Goal: Task Accomplishment & Management: Use online tool/utility

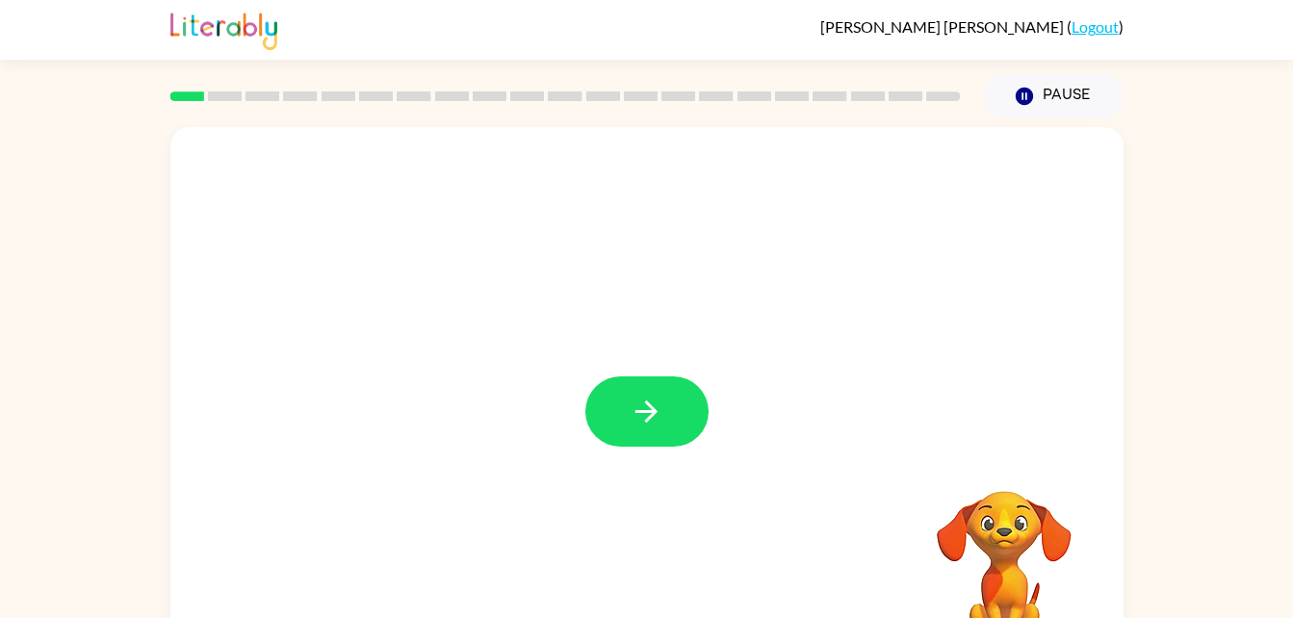
click at [270, 339] on div at bounding box center [646, 402] width 953 height 550
click at [627, 394] on button "button" at bounding box center [646, 411] width 123 height 70
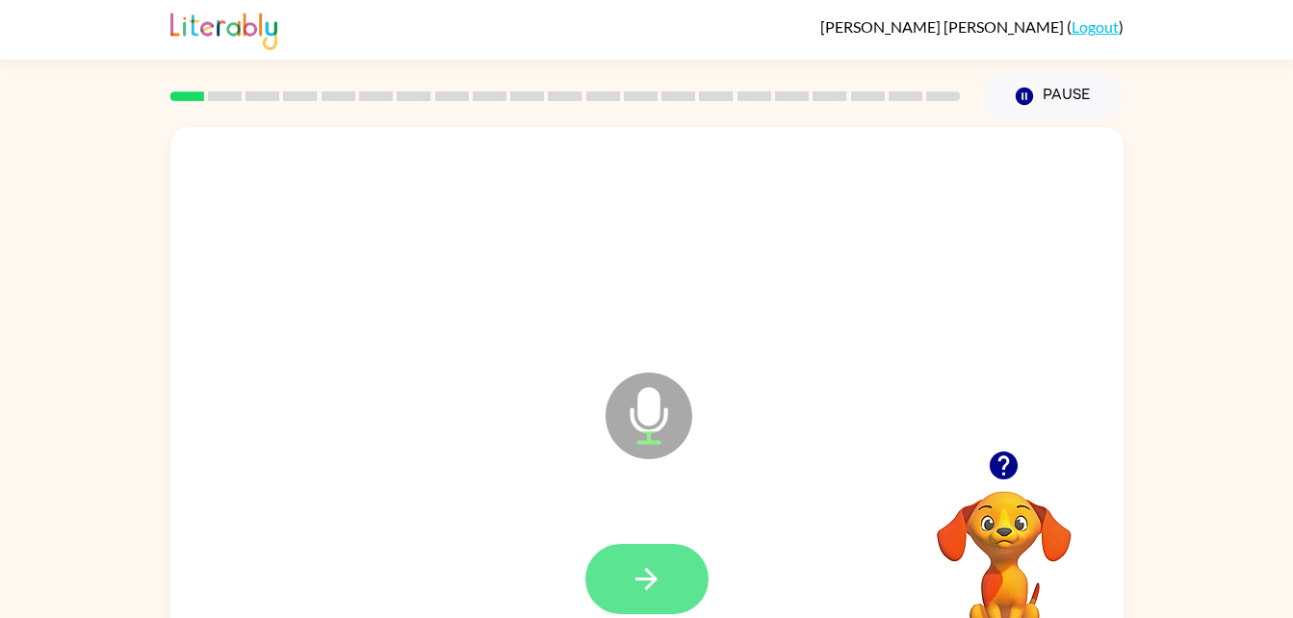
click at [655, 562] on icon "button" at bounding box center [647, 579] width 34 height 34
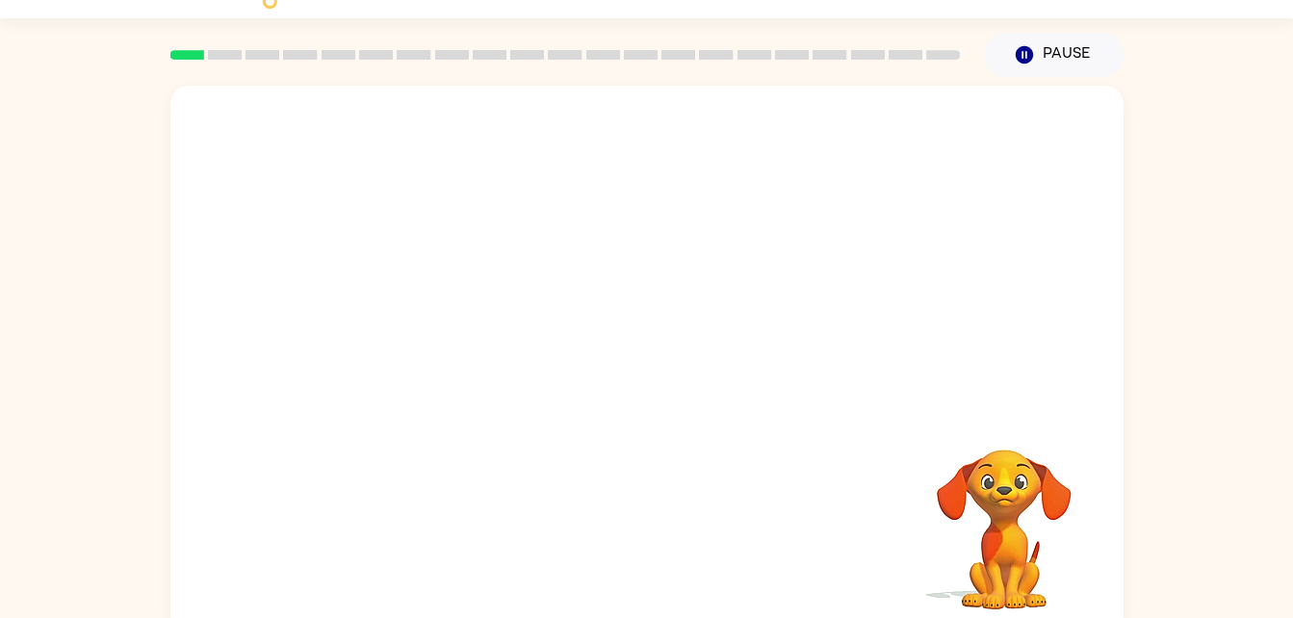
scroll to position [59, 0]
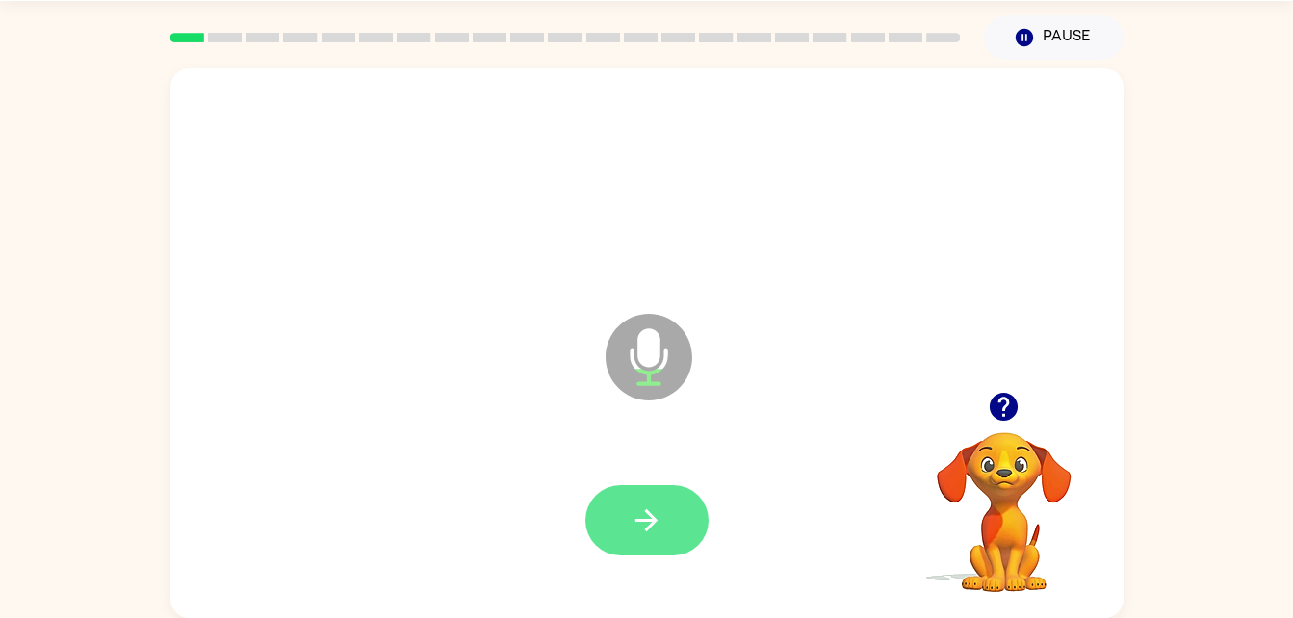
click at [647, 551] on button "button" at bounding box center [646, 520] width 123 height 70
click at [649, 503] on icon "button" at bounding box center [647, 520] width 34 height 34
click at [647, 535] on icon "button" at bounding box center [647, 520] width 34 height 34
click at [638, 532] on icon "button" at bounding box center [647, 520] width 34 height 34
drag, startPoint x: 638, startPoint y: 532, endPoint x: 1015, endPoint y: 232, distance: 481.5
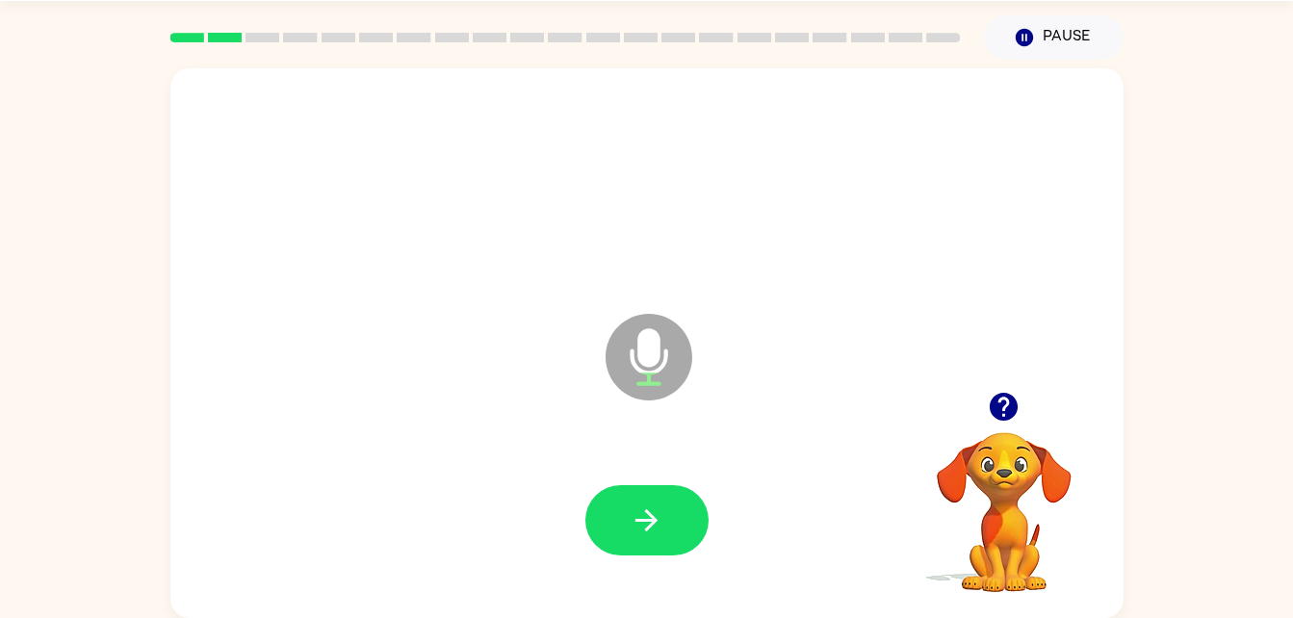
click at [1015, 232] on div at bounding box center [647, 186] width 914 height 158
click at [624, 482] on div at bounding box center [647, 521] width 914 height 158
click at [664, 527] on button "button" at bounding box center [646, 520] width 123 height 70
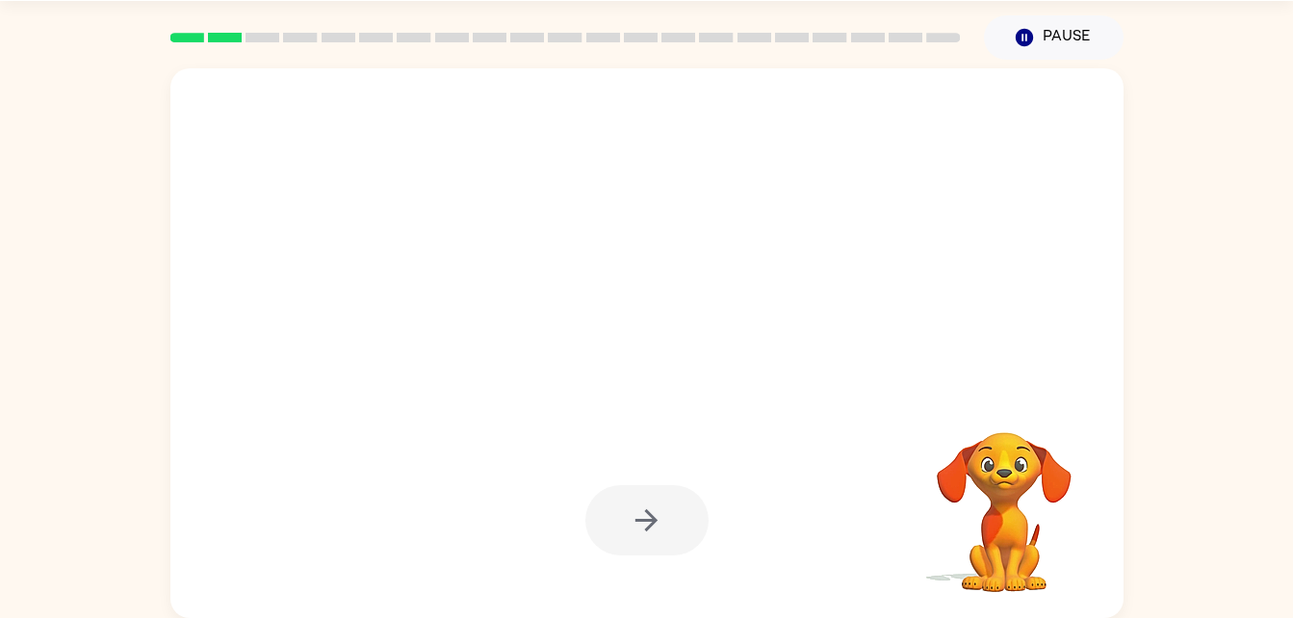
drag, startPoint x: 664, startPoint y: 527, endPoint x: 638, endPoint y: 532, distance: 26.6
click at [638, 532] on div at bounding box center [646, 520] width 123 height 70
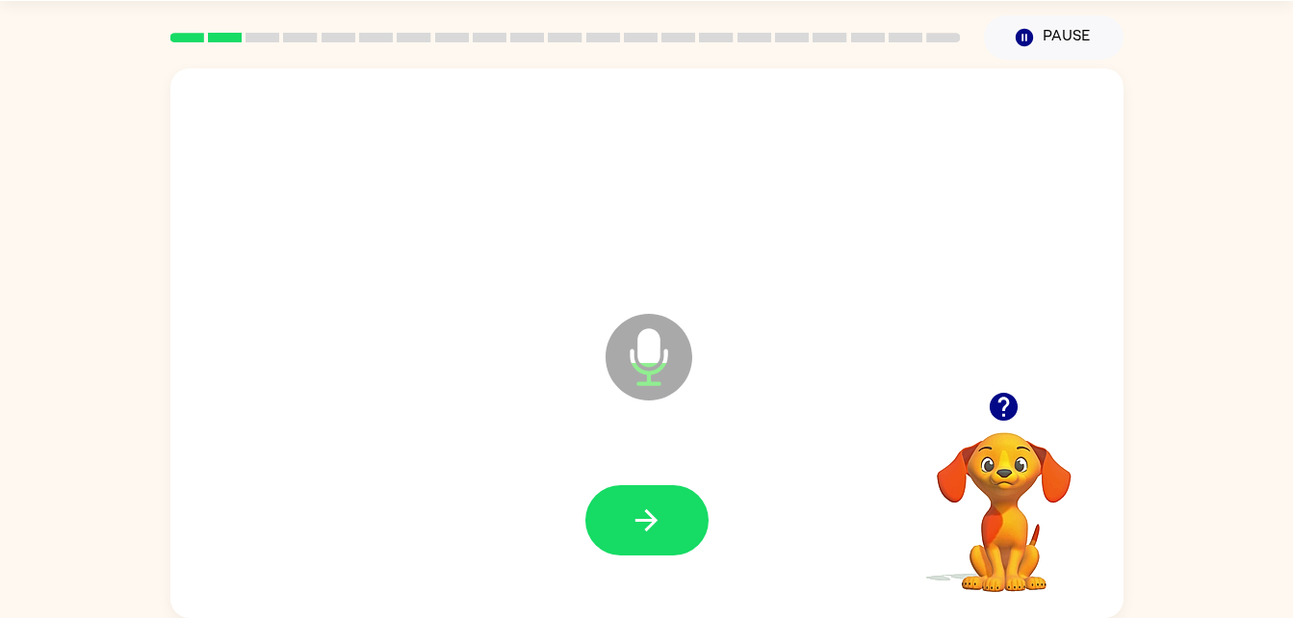
click at [1050, 153] on div at bounding box center [647, 186] width 914 height 158
click at [651, 510] on icon "button" at bounding box center [647, 520] width 34 height 34
click at [660, 490] on button "button" at bounding box center [646, 520] width 123 height 70
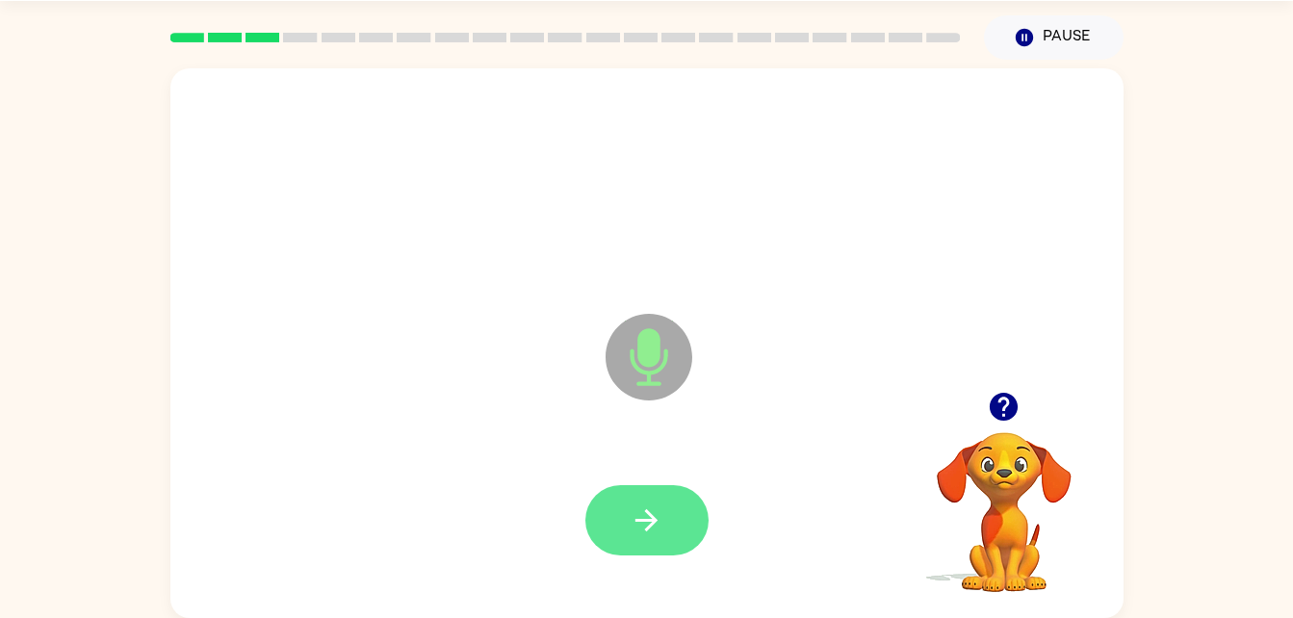
click at [634, 547] on button "button" at bounding box center [646, 520] width 123 height 70
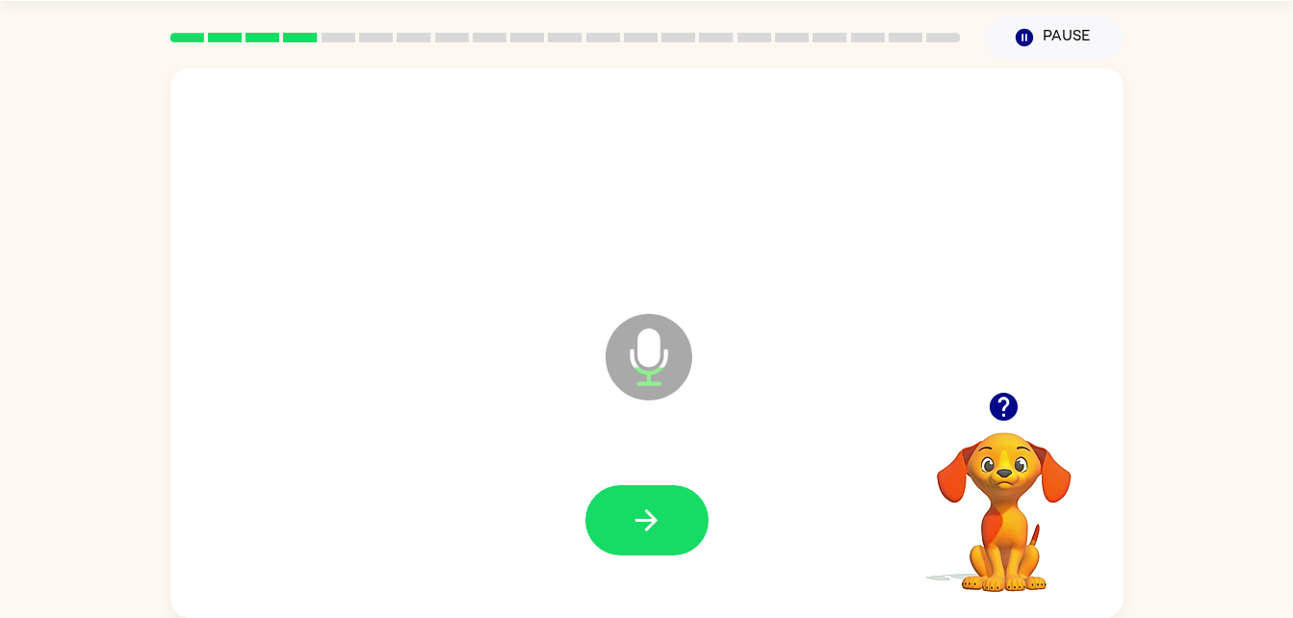
click at [1198, 119] on div "Microphone The Microphone is here when it is your turn to talk Your browser mus…" at bounding box center [646, 339] width 1293 height 558
click at [662, 528] on icon "button" at bounding box center [647, 520] width 34 height 34
click at [649, 537] on button "button" at bounding box center [646, 520] width 123 height 70
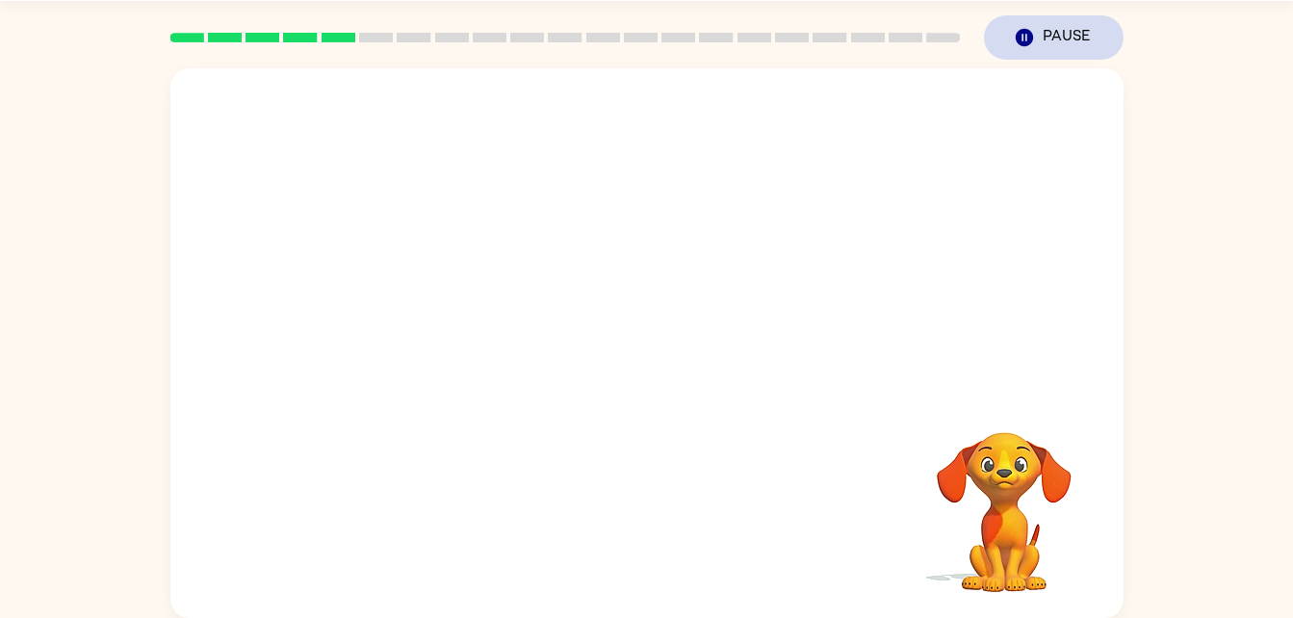
click at [1032, 36] on icon "button" at bounding box center [1023, 37] width 17 height 17
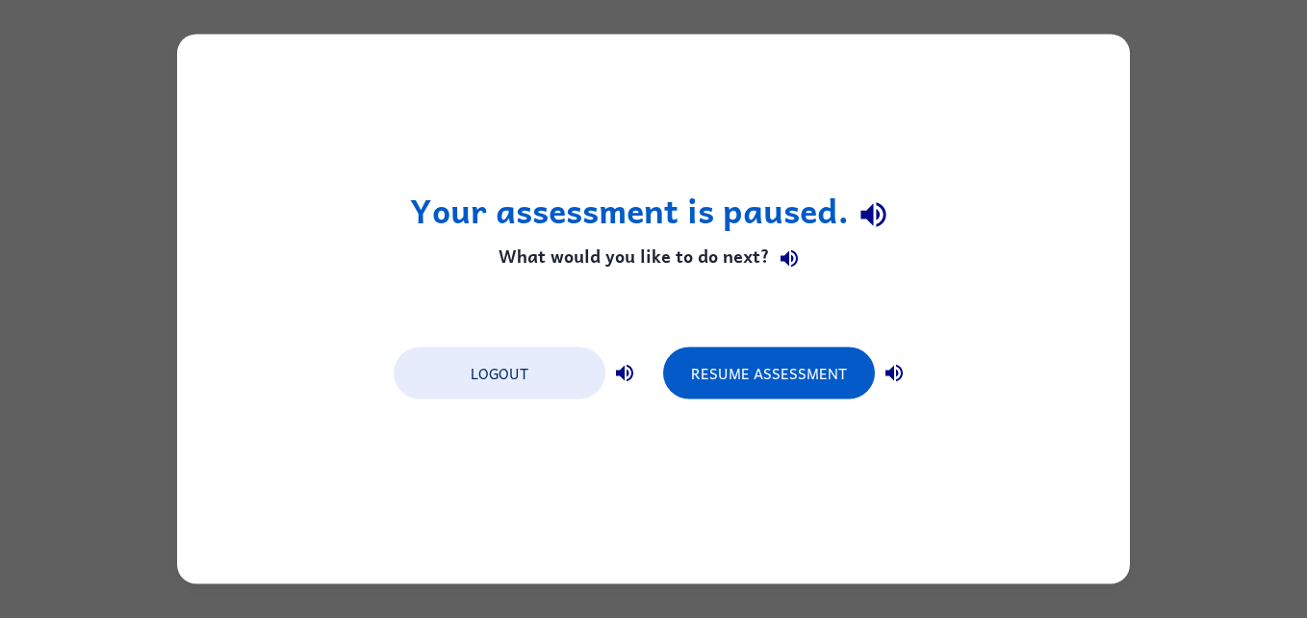
click at [191, 64] on div "Your assessment is paused. What would you like to do next? Logout Resume Assess…" at bounding box center [653, 310] width 953 height 550
click at [193, 118] on div "Your assessment is paused. What would you like to do next? Logout Resume Assess…" at bounding box center [653, 310] width 953 height 550
click at [124, 123] on div "Your assessment is paused. What would you like to do next? Logout Resume Assess…" at bounding box center [653, 309] width 1307 height 618
click at [1185, 86] on div "Your assessment is paused. What would you like to do next? Logout Resume Assess…" at bounding box center [653, 309] width 1307 height 618
click at [1190, 89] on div "Your assessment is paused. What would you like to do next? Logout Resume Assess…" at bounding box center [653, 309] width 1307 height 618
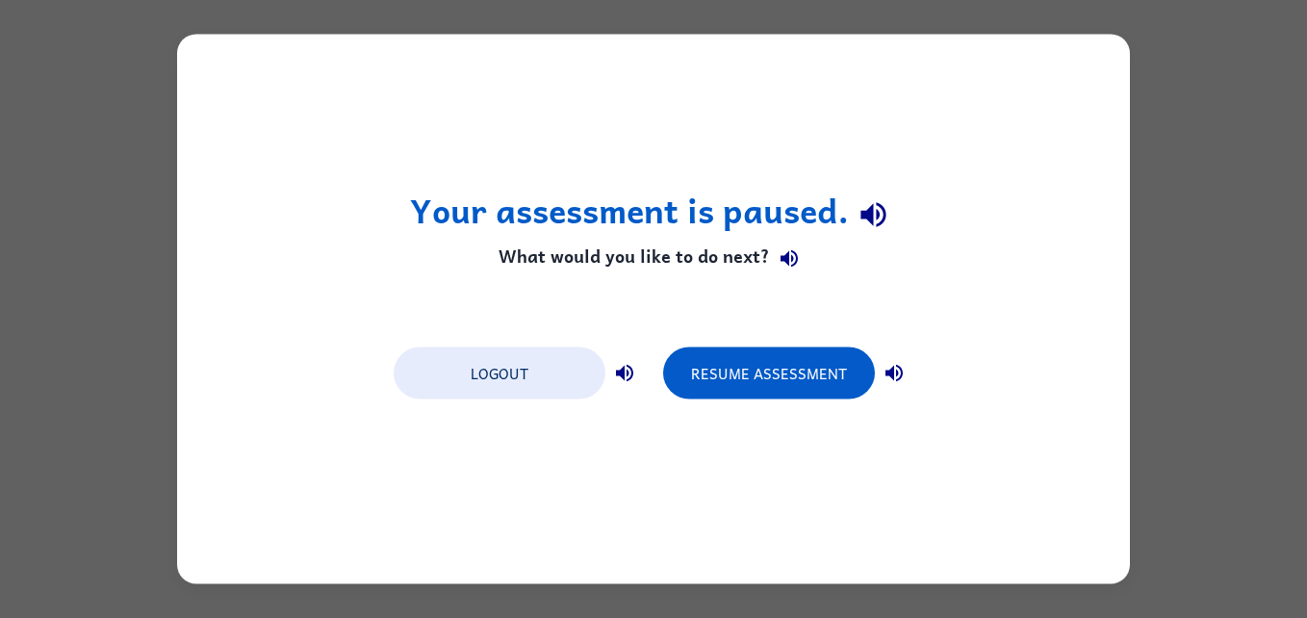
click at [1193, 87] on div "Your assessment is paused. What would you like to do next? Logout Resume Assess…" at bounding box center [653, 309] width 1307 height 618
click at [753, 366] on button "Resume Assessment" at bounding box center [769, 373] width 212 height 52
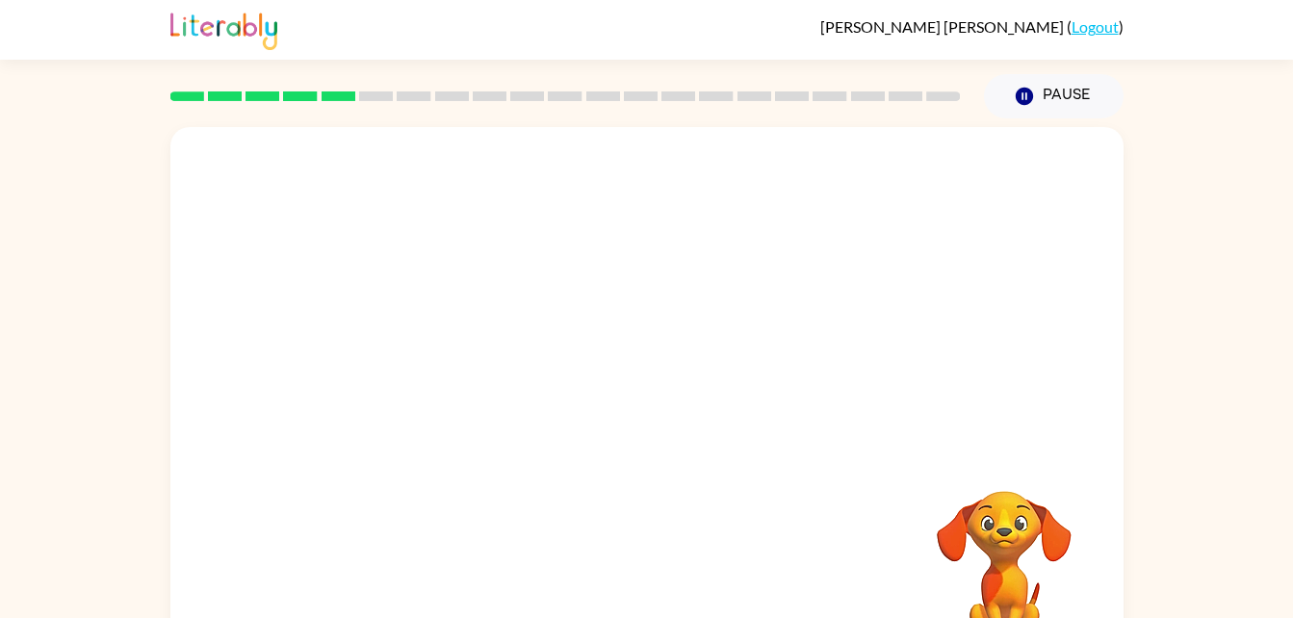
scroll to position [59, 0]
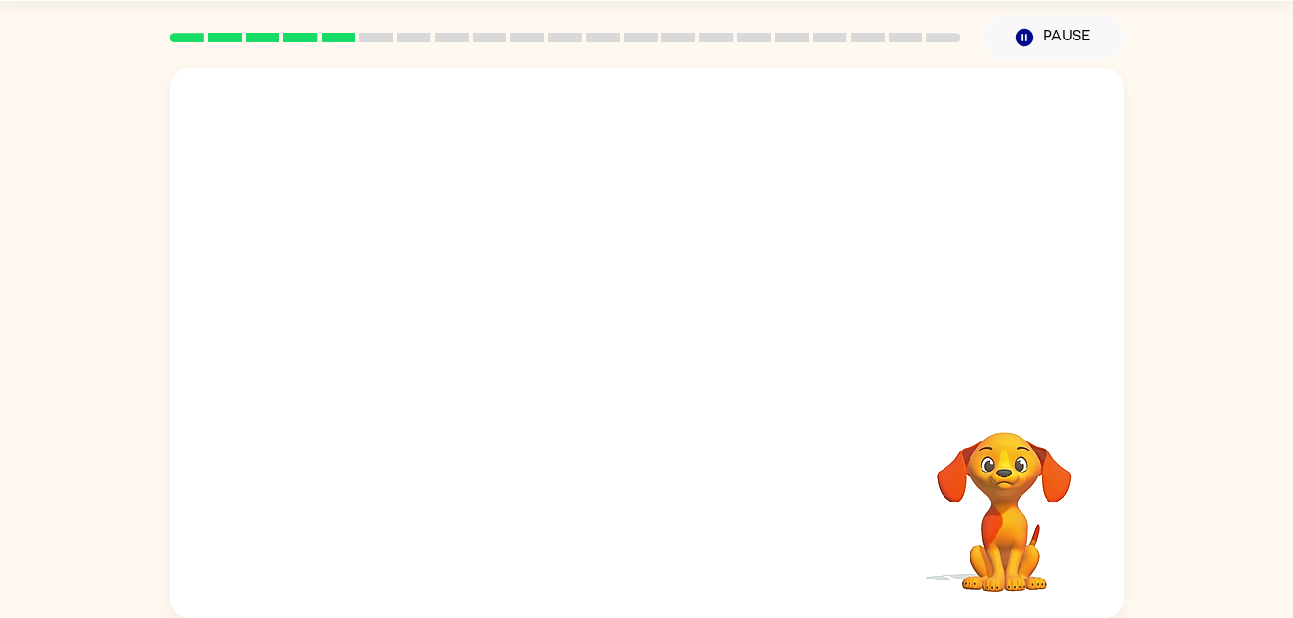
click at [797, 260] on div at bounding box center [646, 229] width 953 height 323
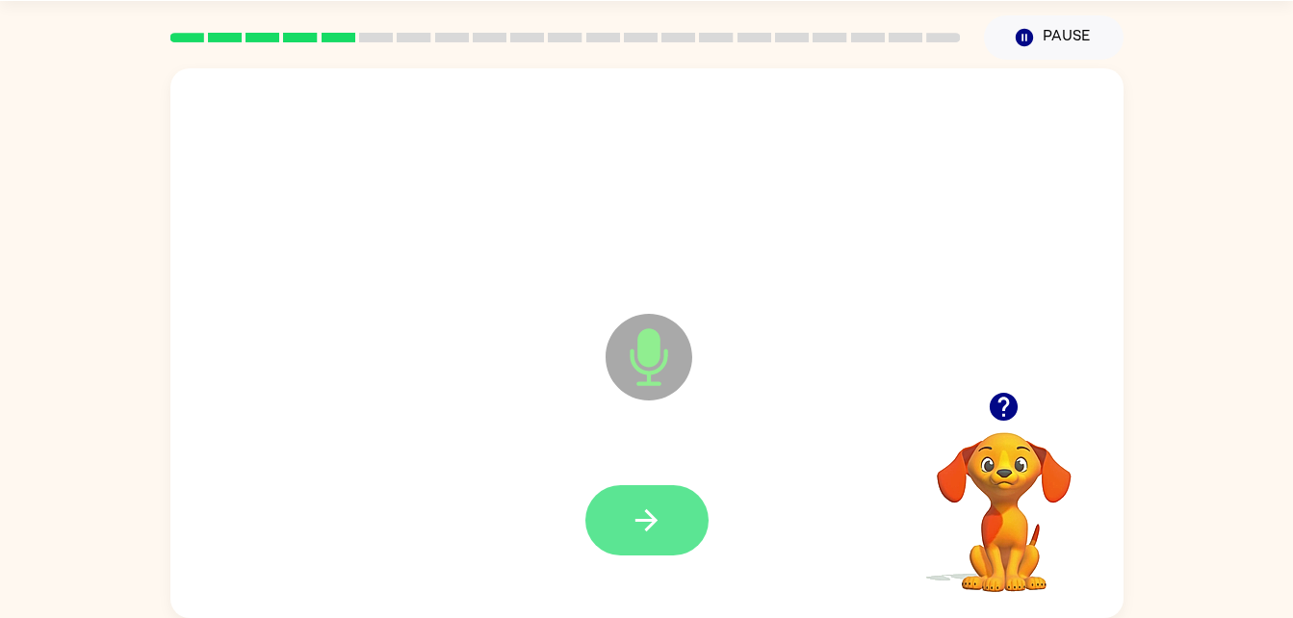
click at [646, 527] on icon "button" at bounding box center [647, 520] width 34 height 34
click at [658, 514] on icon "button" at bounding box center [647, 520] width 34 height 34
click at [639, 503] on icon "button" at bounding box center [647, 520] width 34 height 34
click at [645, 520] on icon "button" at bounding box center [646, 520] width 22 height 22
click at [626, 485] on button "button" at bounding box center [646, 520] width 123 height 70
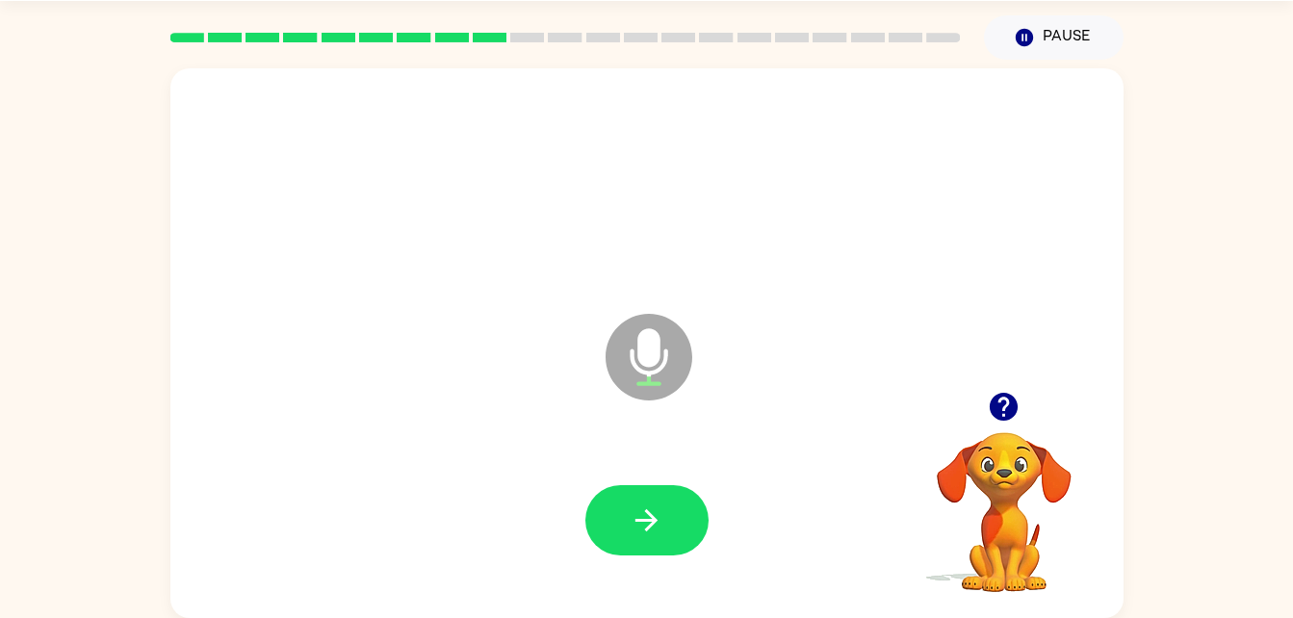
click at [991, 405] on icon "button" at bounding box center [1004, 407] width 28 height 28
click at [630, 520] on icon "button" at bounding box center [647, 520] width 34 height 34
click at [617, 498] on button "button" at bounding box center [646, 520] width 123 height 70
click at [665, 529] on button "button" at bounding box center [646, 520] width 123 height 70
click at [641, 489] on button "button" at bounding box center [646, 520] width 123 height 70
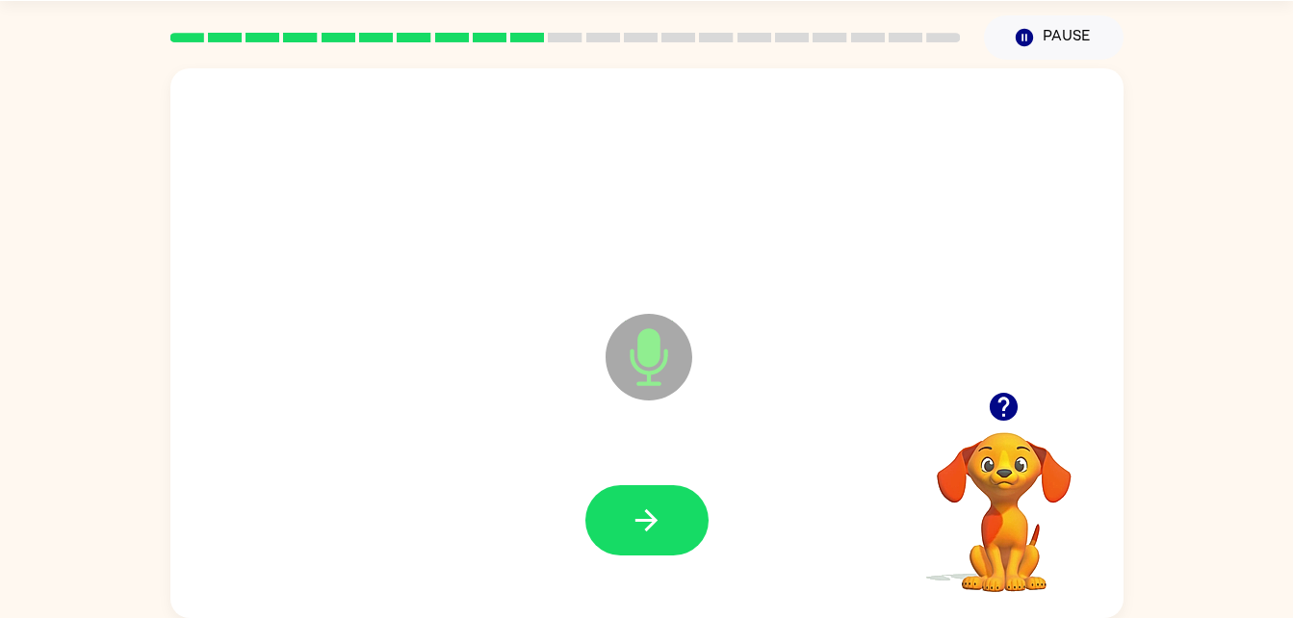
click at [299, 426] on div "Microphone The Microphone is here when it is your turn to talk" at bounding box center [646, 343] width 953 height 550
click at [671, 527] on button "button" at bounding box center [646, 520] width 123 height 70
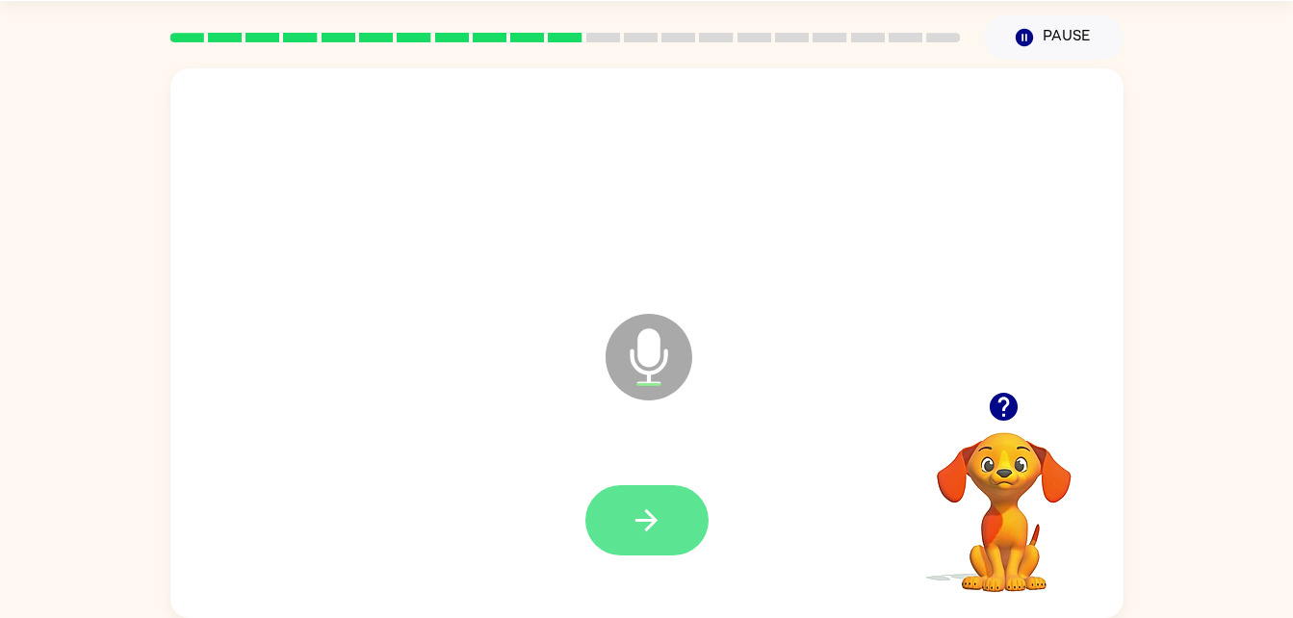
click at [667, 523] on button "button" at bounding box center [646, 520] width 123 height 70
click at [641, 544] on button "button" at bounding box center [646, 520] width 123 height 70
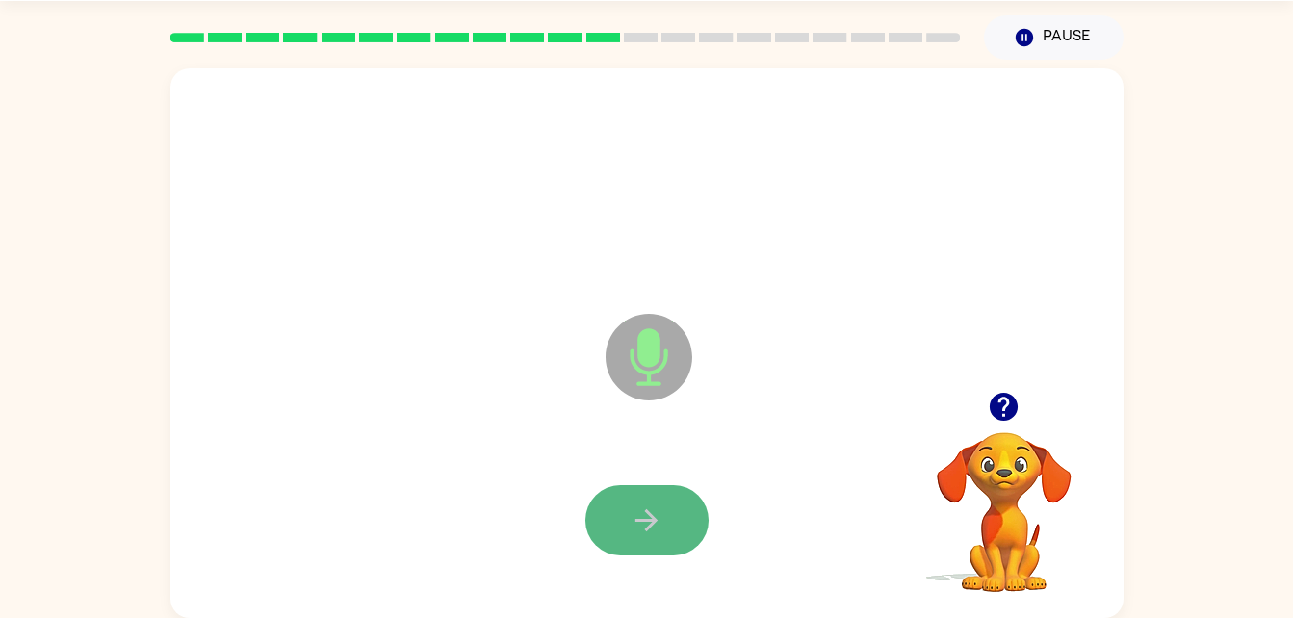
click at [645, 519] on icon "button" at bounding box center [646, 520] width 22 height 22
click at [670, 488] on button "button" at bounding box center [646, 520] width 123 height 70
click at [682, 502] on button "button" at bounding box center [646, 520] width 123 height 70
click at [653, 534] on icon "button" at bounding box center [647, 520] width 34 height 34
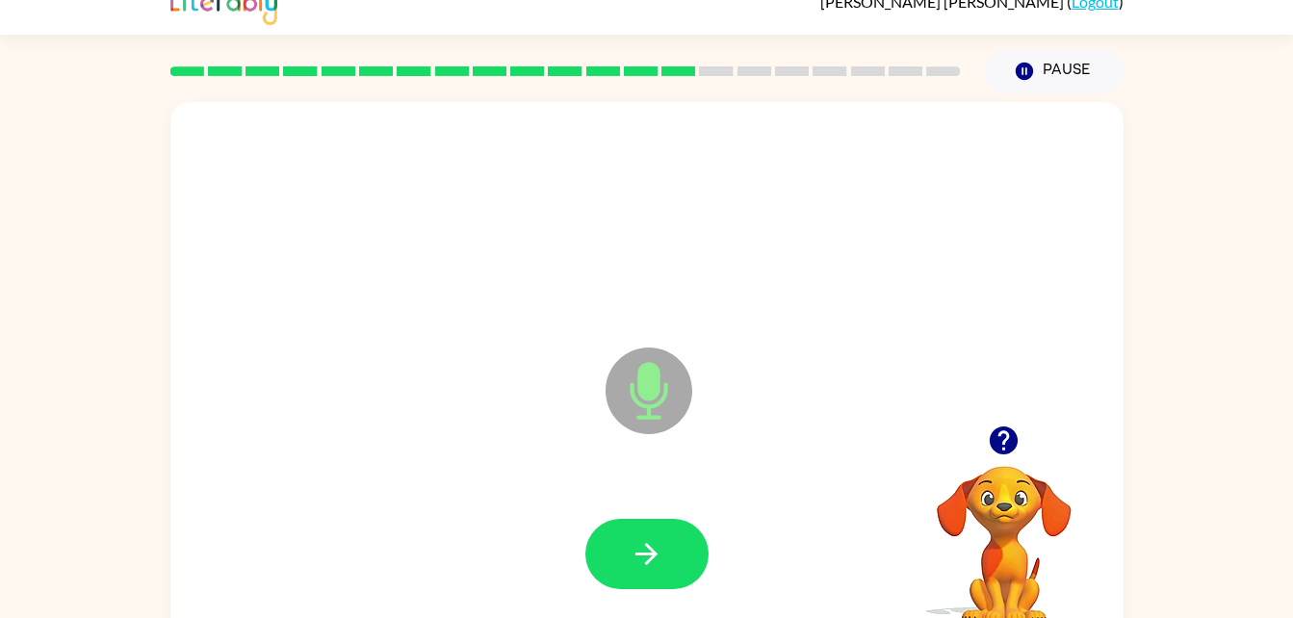
scroll to position [17, 0]
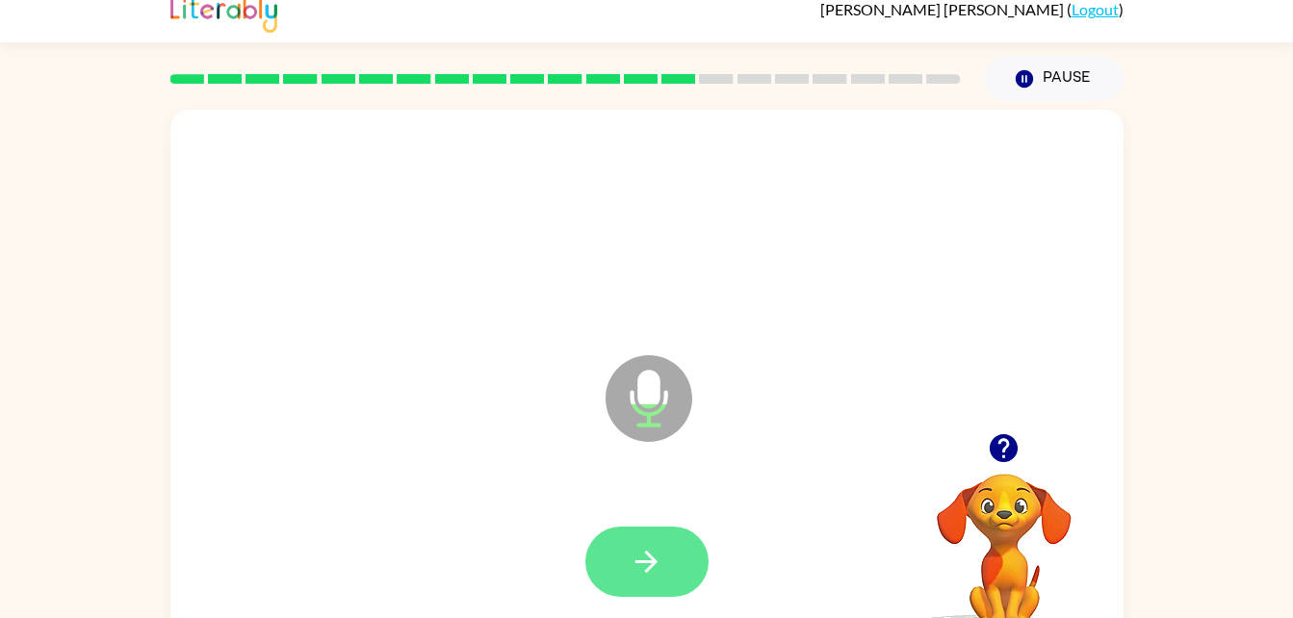
click at [638, 583] on button "button" at bounding box center [646, 562] width 123 height 70
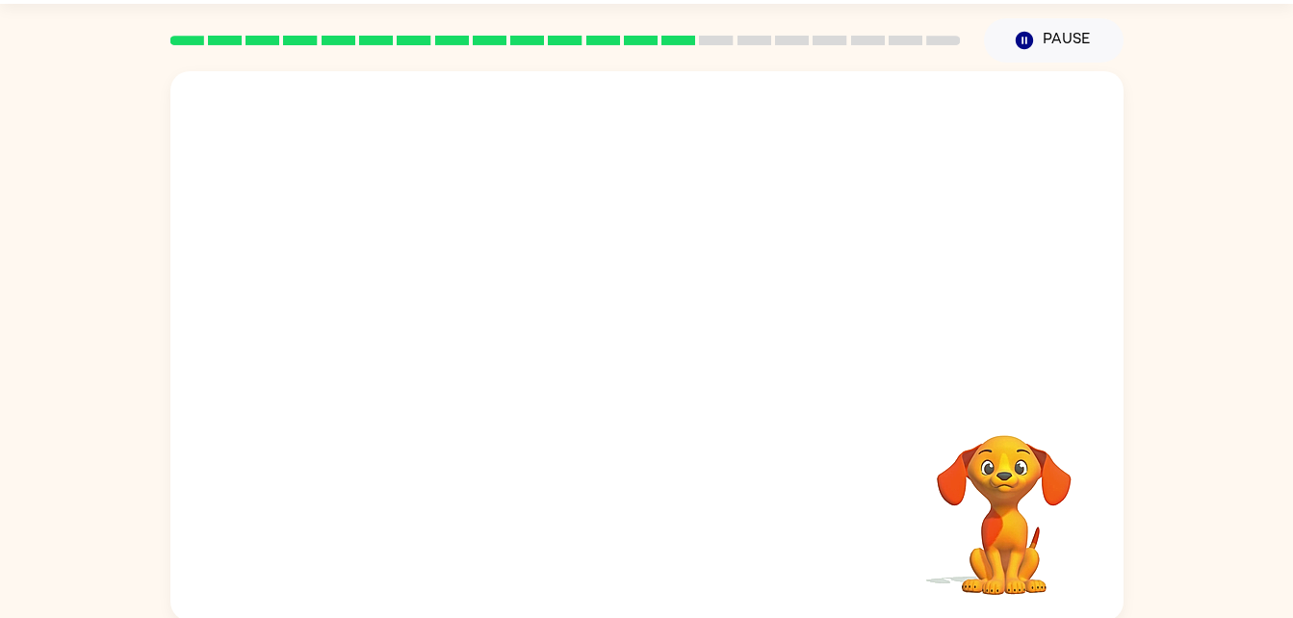
scroll to position [59, 0]
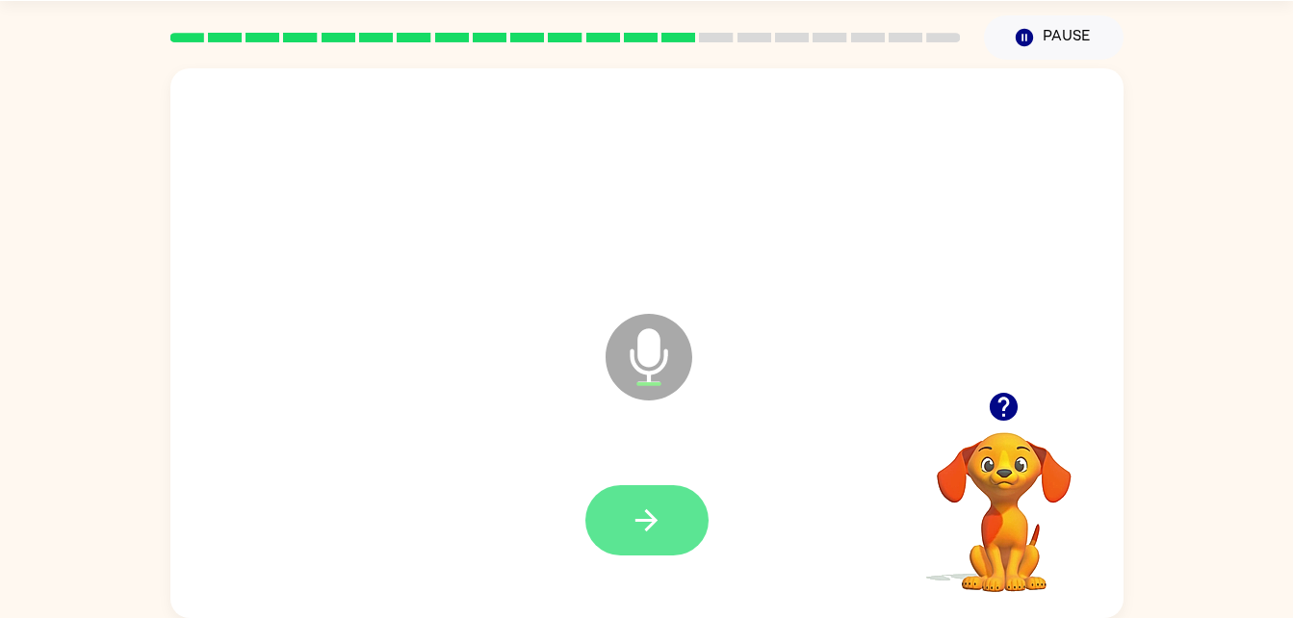
click at [652, 495] on button "button" at bounding box center [646, 520] width 123 height 70
drag, startPoint x: 652, startPoint y: 495, endPoint x: 607, endPoint y: 573, distance: 89.7
click at [607, 573] on div at bounding box center [647, 521] width 914 height 158
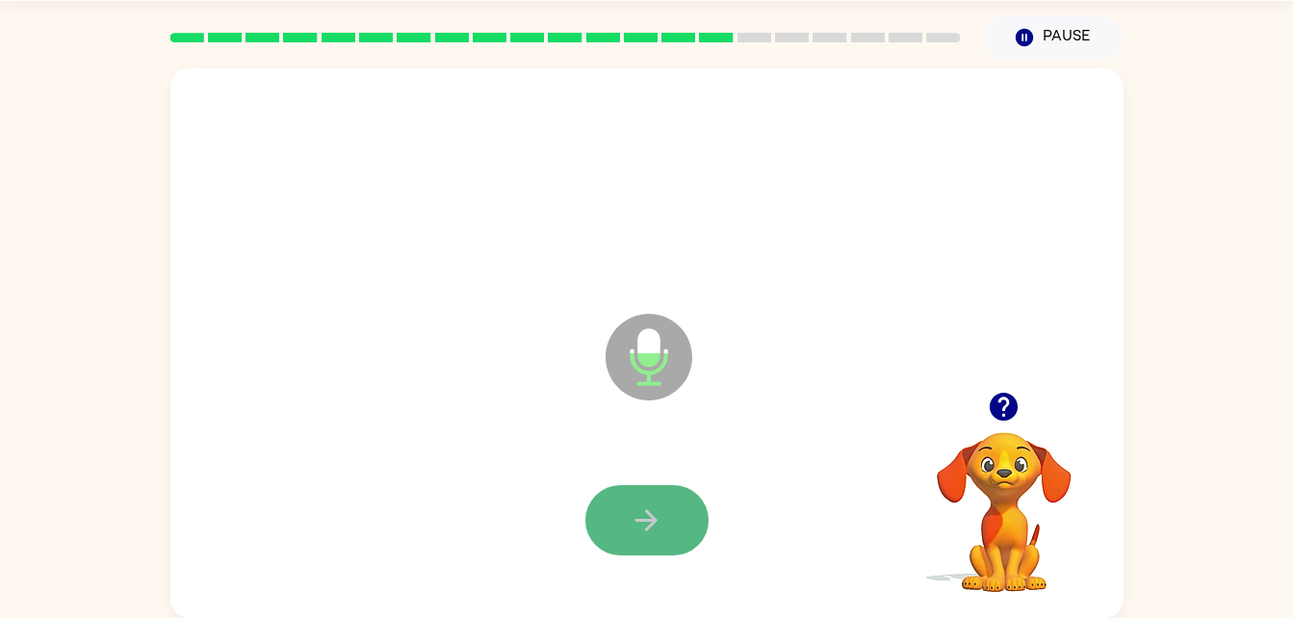
click at [611, 543] on button "button" at bounding box center [646, 520] width 123 height 70
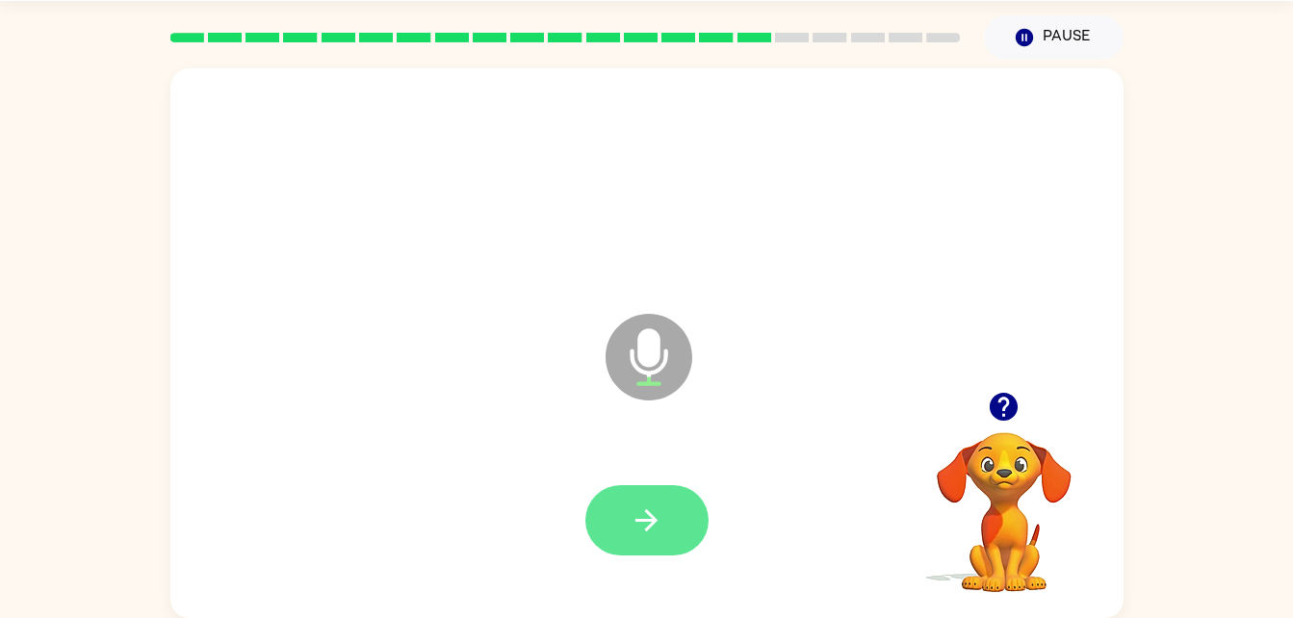
click at [662, 534] on icon "button" at bounding box center [647, 520] width 34 height 34
click at [667, 515] on button "button" at bounding box center [646, 520] width 123 height 70
click at [619, 507] on button "button" at bounding box center [646, 520] width 123 height 70
click at [689, 534] on button "button" at bounding box center [646, 520] width 123 height 70
click at [658, 513] on icon "button" at bounding box center [647, 520] width 34 height 34
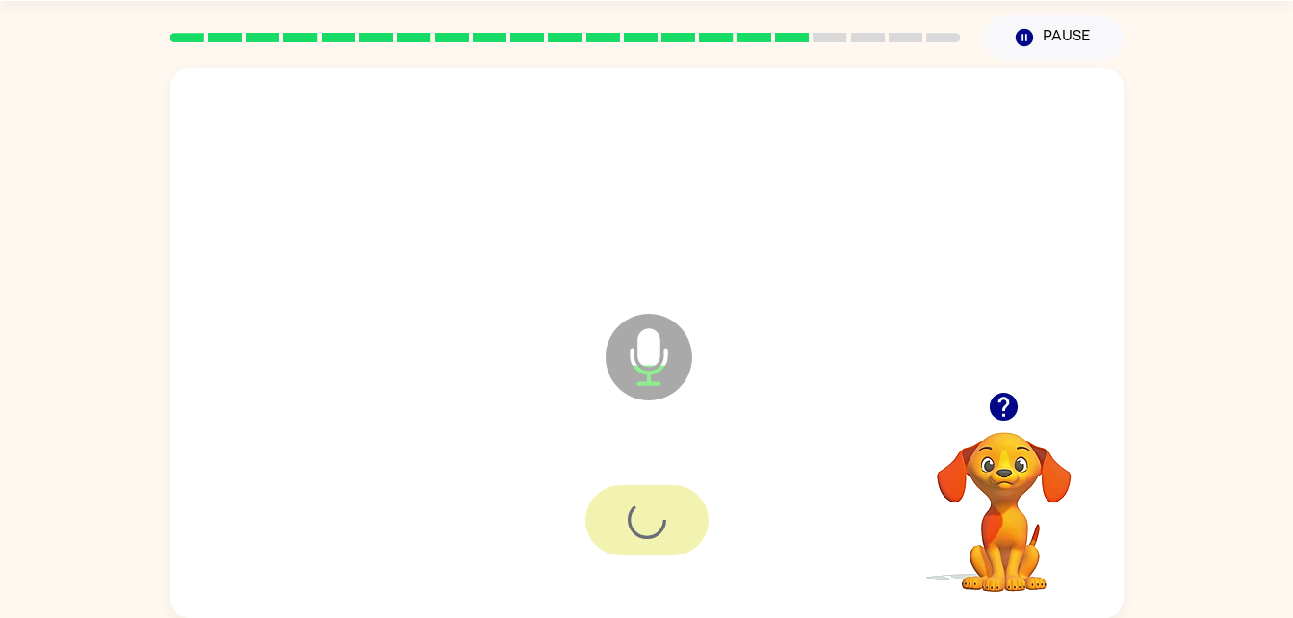
scroll to position [51, 0]
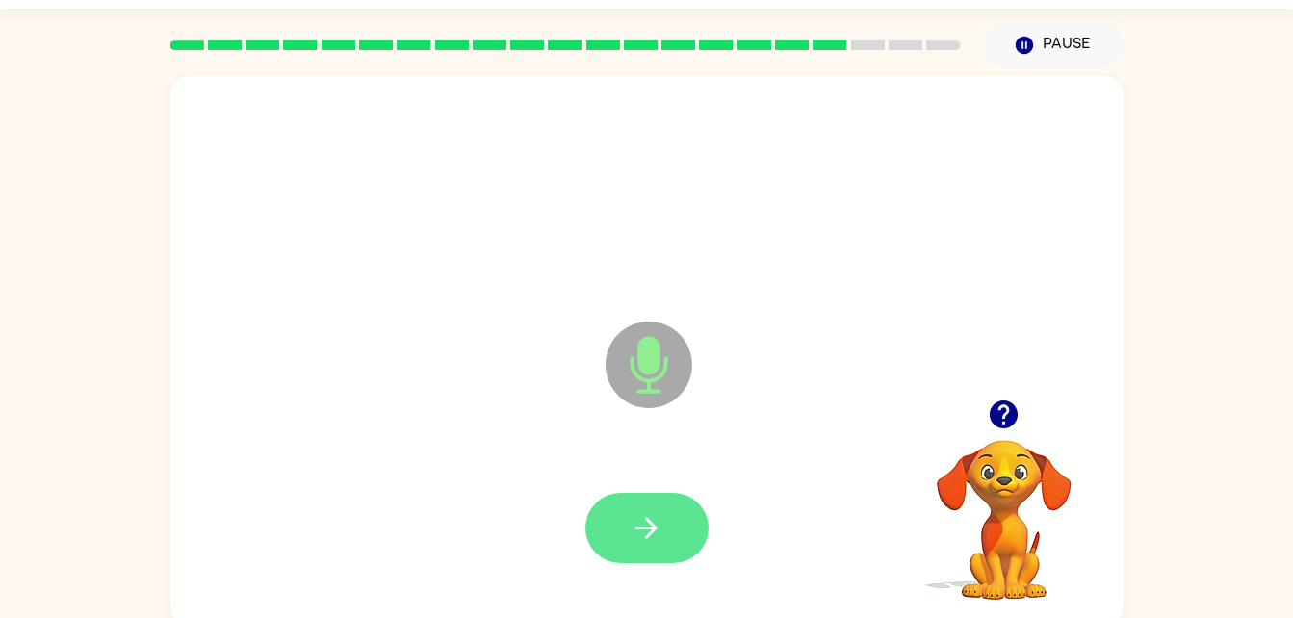
click at [656, 531] on icon "button" at bounding box center [647, 528] width 34 height 34
click at [643, 529] on icon "button" at bounding box center [647, 528] width 34 height 34
click at [661, 520] on icon "button" at bounding box center [647, 528] width 34 height 34
click at [667, 514] on button "button" at bounding box center [646, 528] width 123 height 70
click at [681, 516] on button "button" at bounding box center [646, 528] width 123 height 70
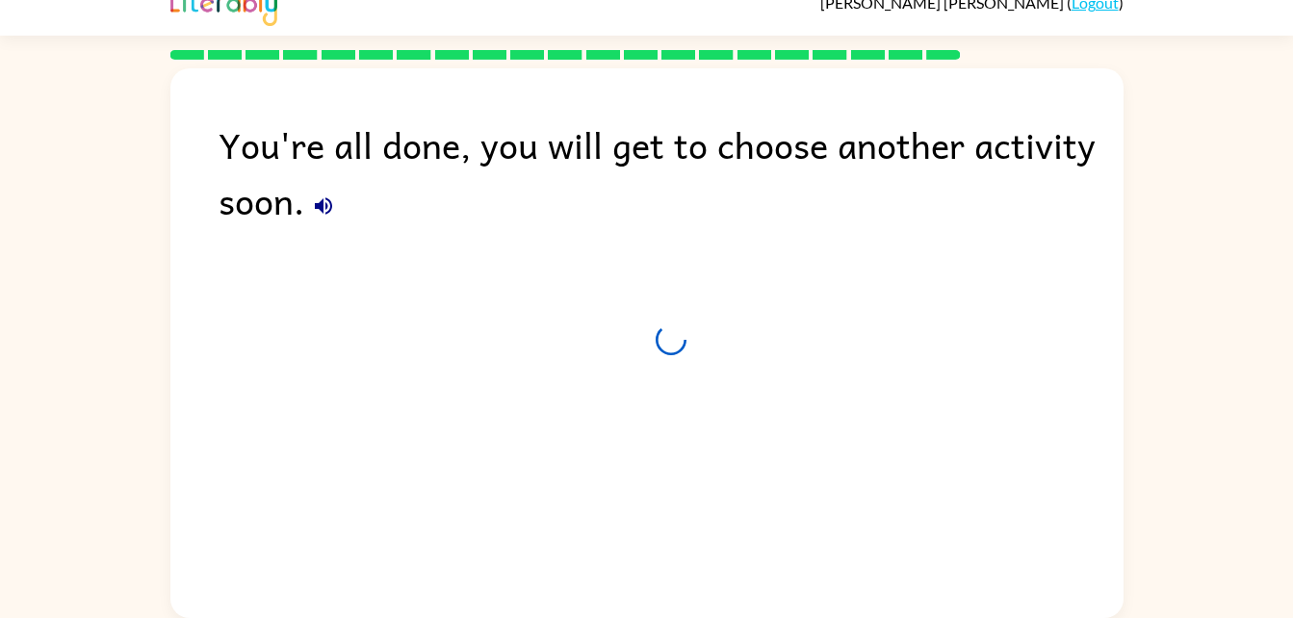
scroll to position [24, 0]
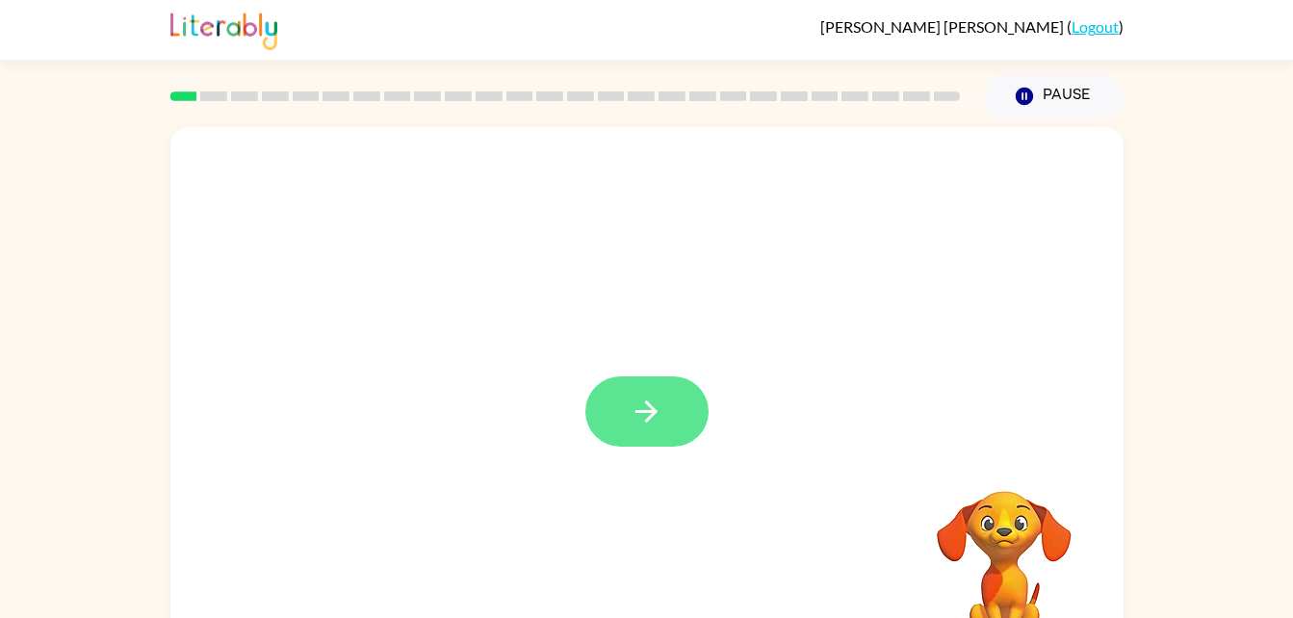
click at [646, 427] on icon "button" at bounding box center [647, 412] width 34 height 34
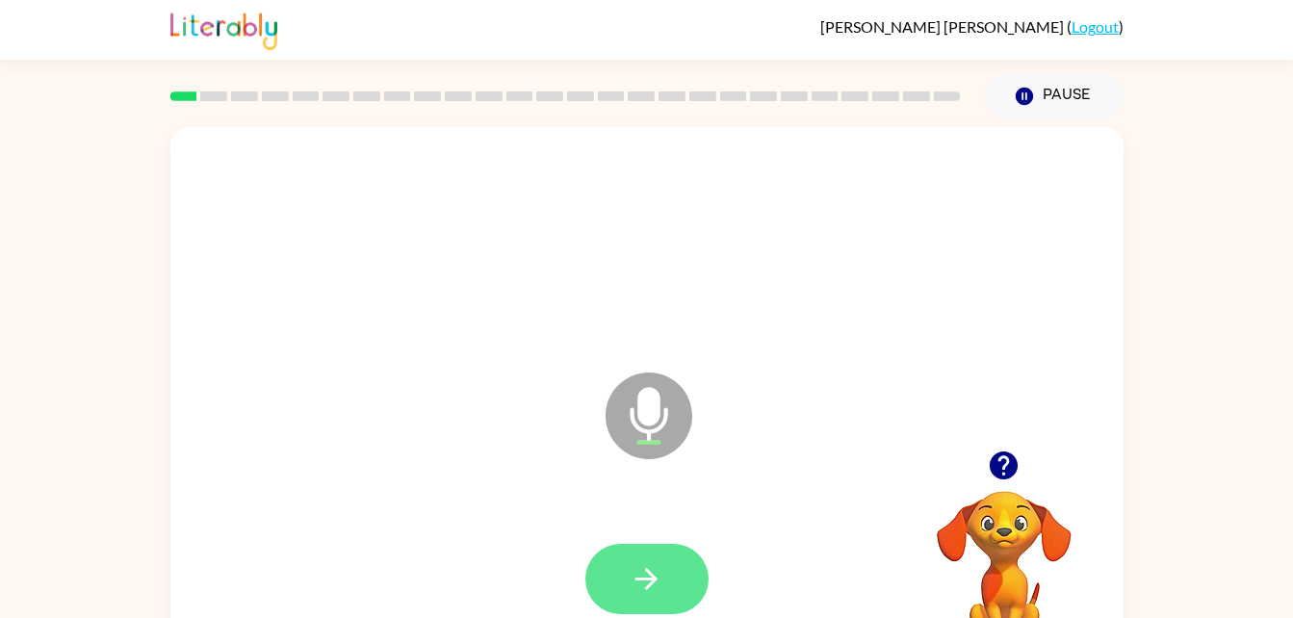
click at [596, 589] on button "button" at bounding box center [646, 579] width 123 height 70
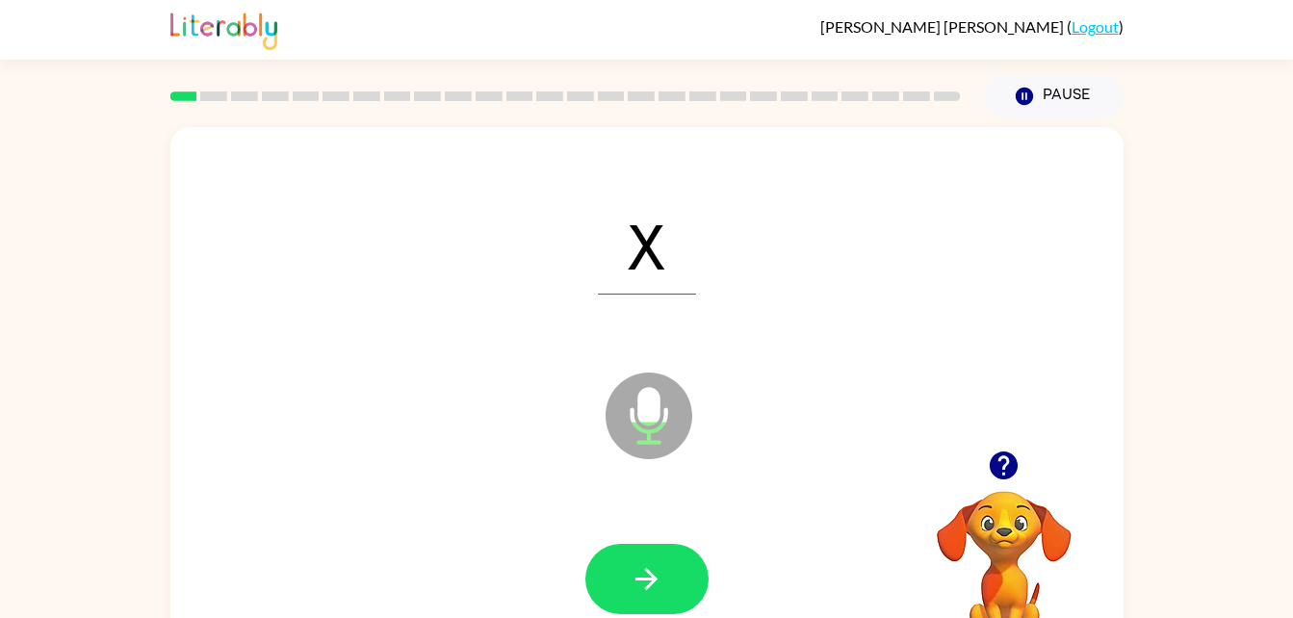
scroll to position [8, 0]
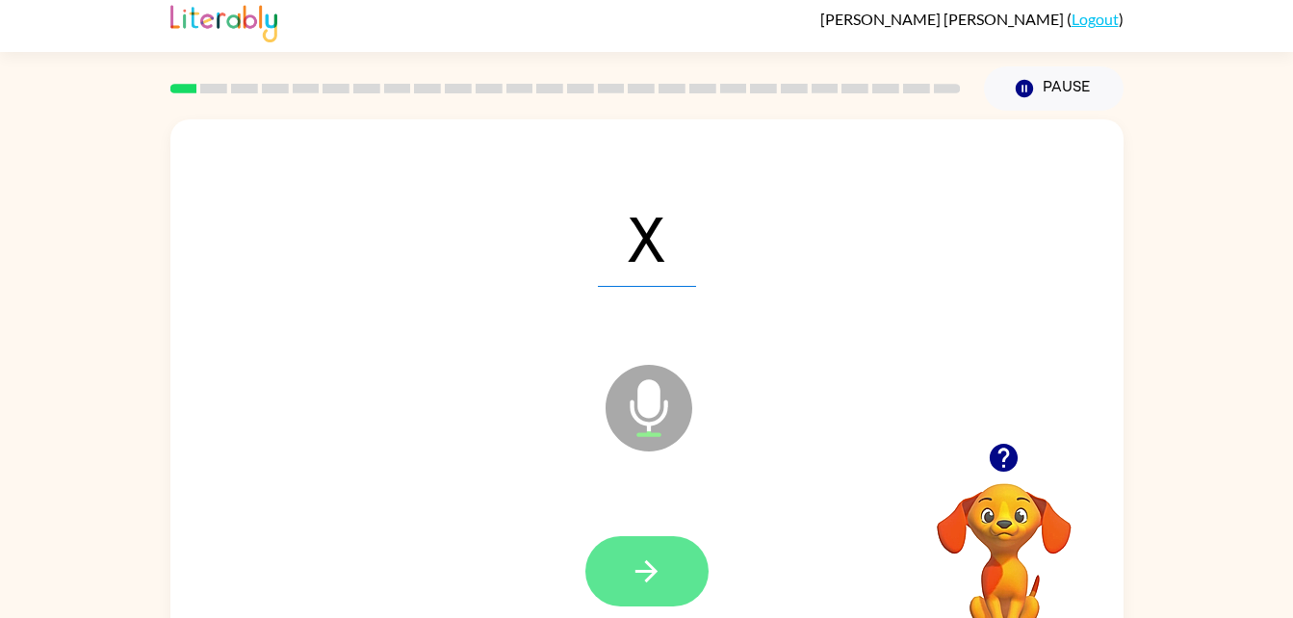
click at [643, 551] on button "button" at bounding box center [646, 571] width 123 height 70
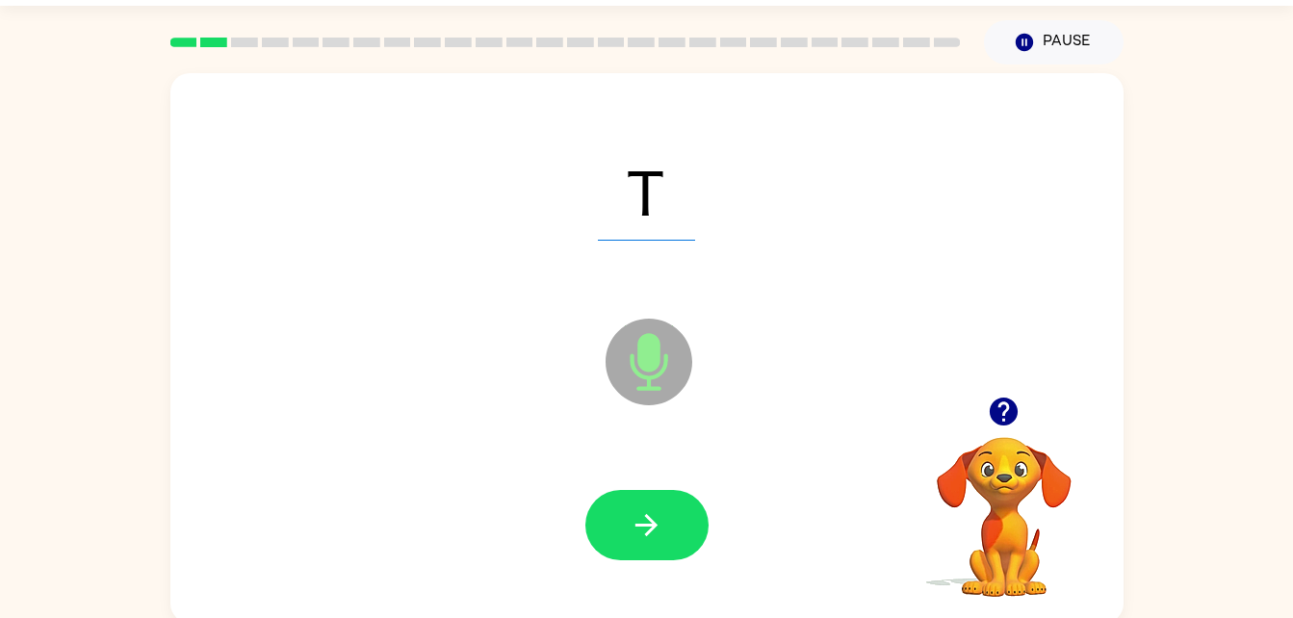
scroll to position [59, 0]
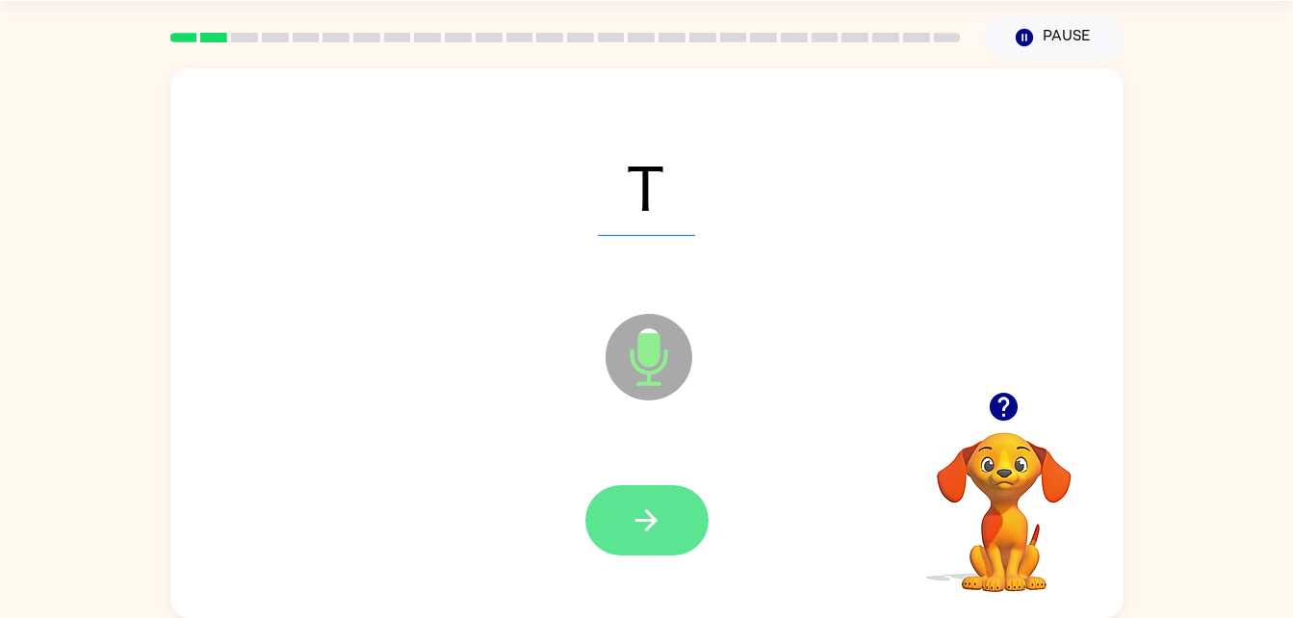
click at [665, 530] on button "button" at bounding box center [646, 520] width 123 height 70
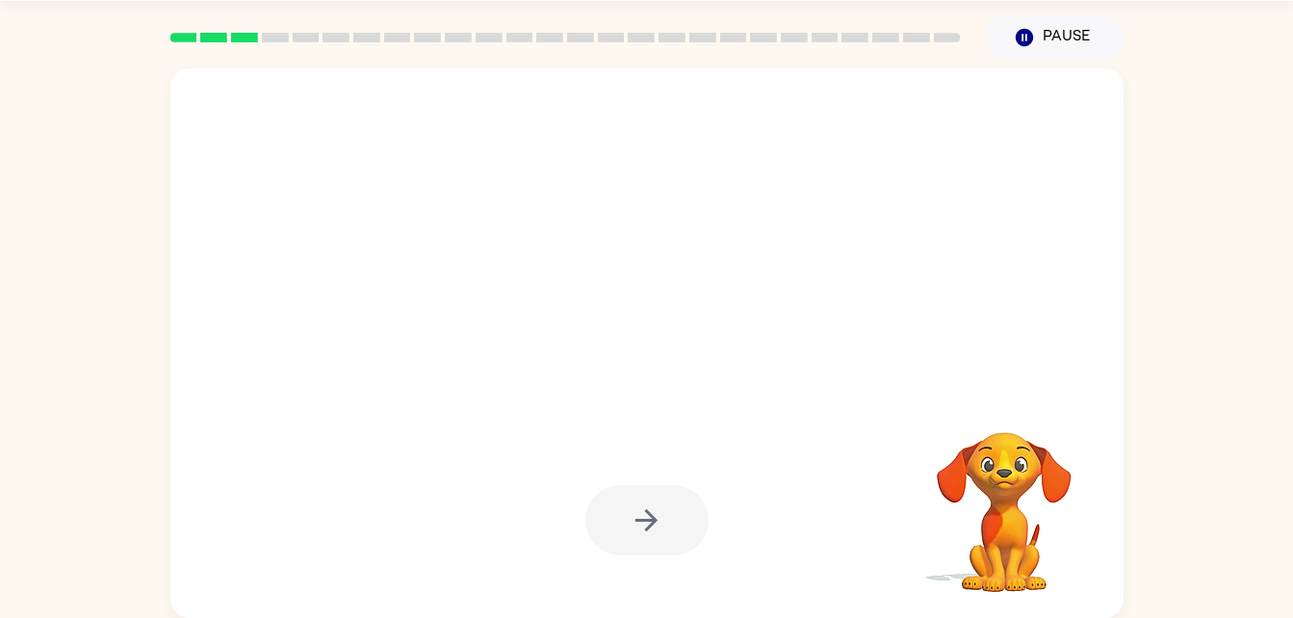
click at [633, 536] on div at bounding box center [646, 520] width 123 height 70
click at [307, 368] on div at bounding box center [646, 343] width 953 height 550
click at [658, 515] on div at bounding box center [646, 520] width 123 height 70
click at [876, 443] on div at bounding box center [647, 521] width 914 height 158
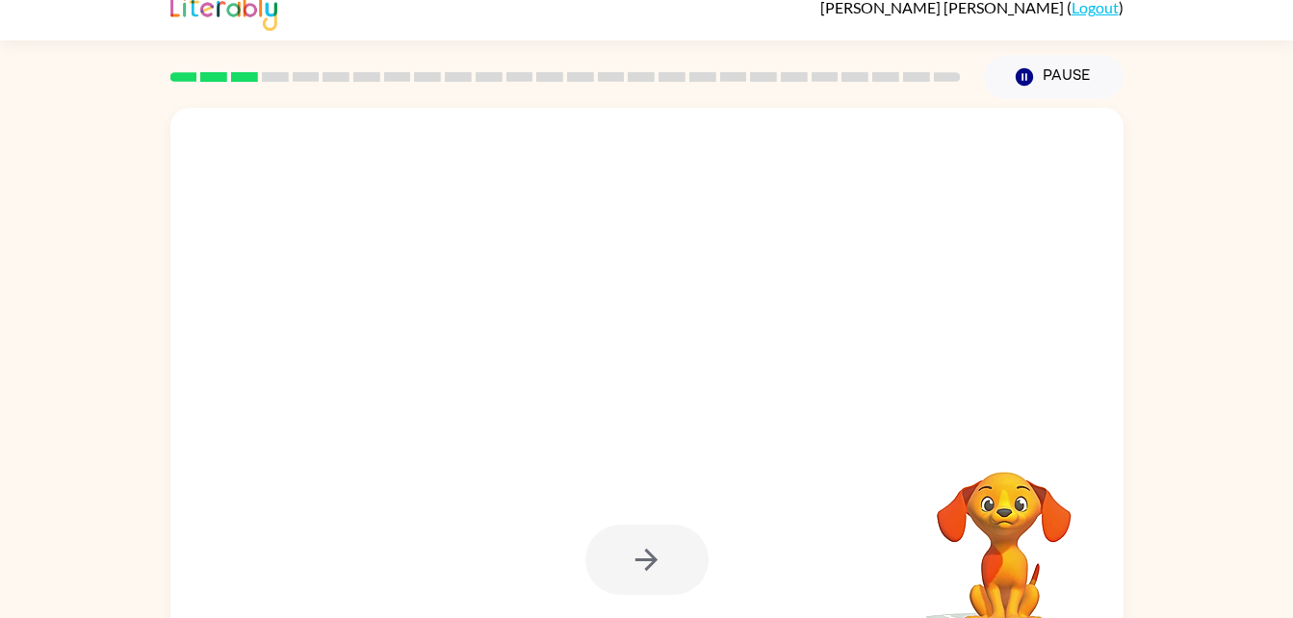
scroll to position [15, 0]
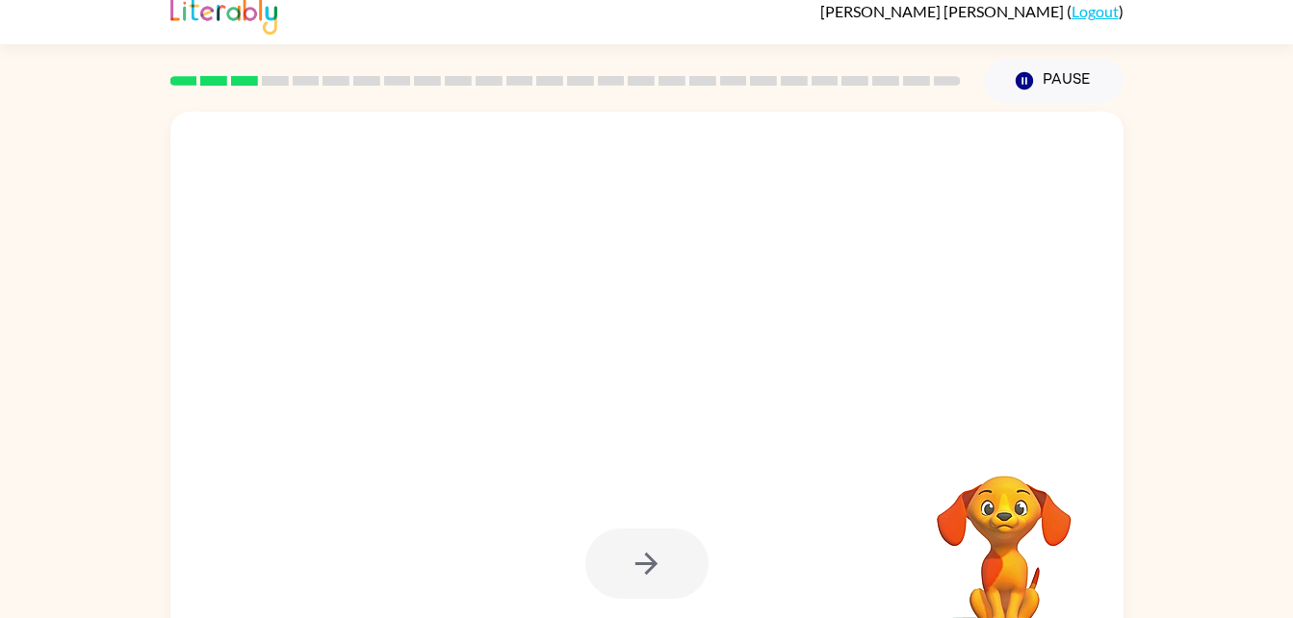
click at [645, 552] on div at bounding box center [646, 563] width 123 height 70
click at [653, 566] on div at bounding box center [646, 563] width 123 height 70
click at [902, 154] on div at bounding box center [647, 229] width 914 height 158
click at [1030, 80] on icon "button" at bounding box center [1023, 80] width 17 height 17
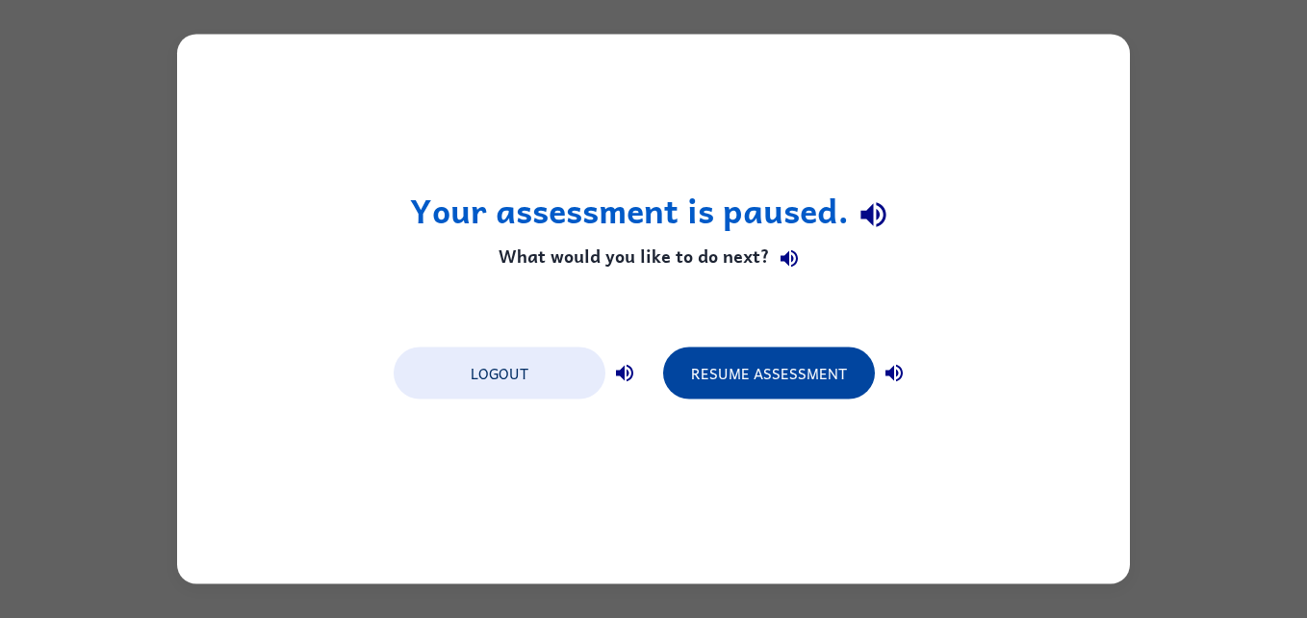
click at [781, 375] on button "Resume Assessment" at bounding box center [769, 373] width 212 height 52
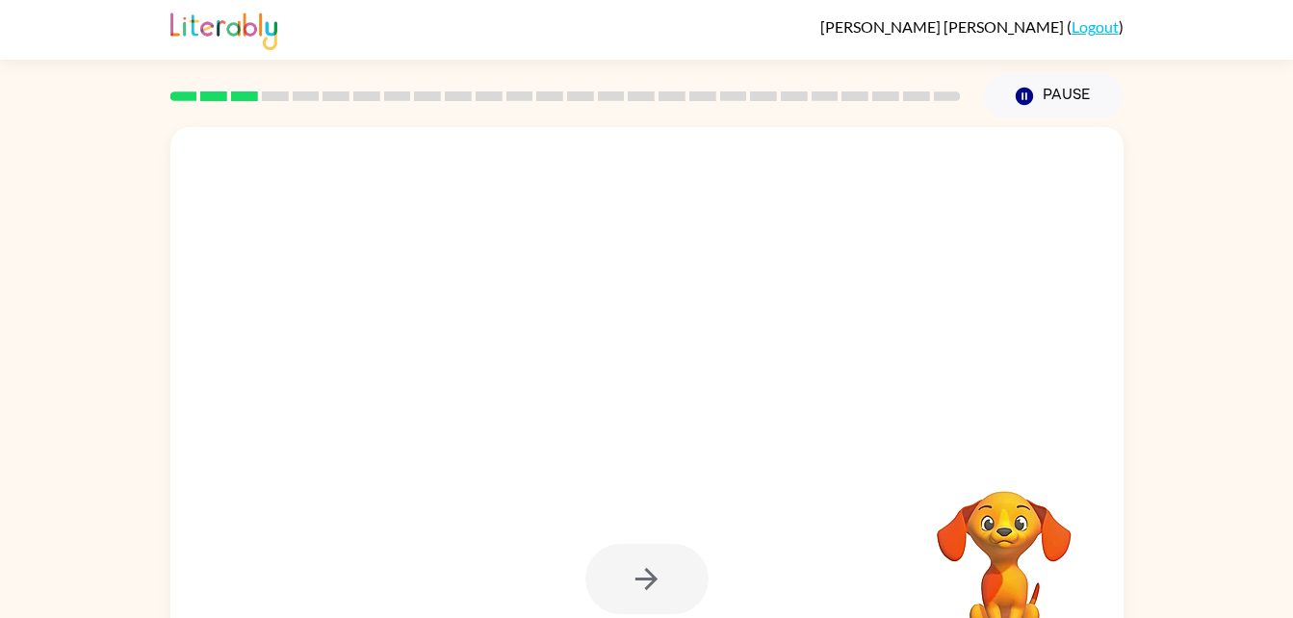
scroll to position [59, 0]
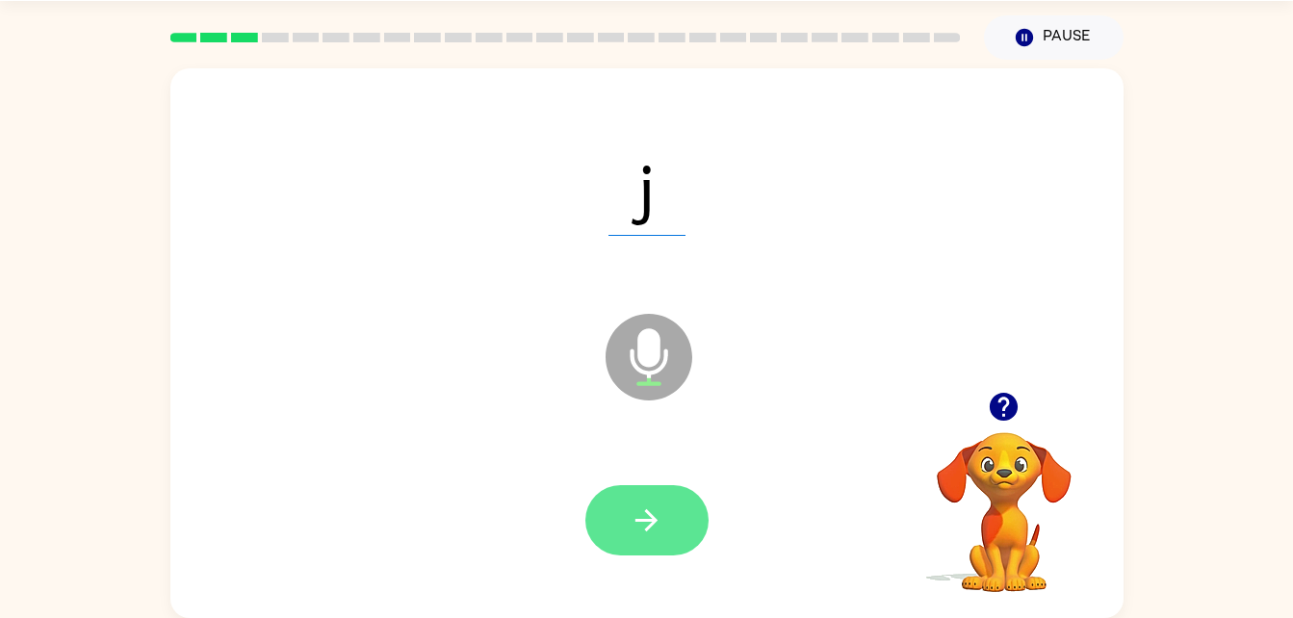
click at [679, 516] on button "button" at bounding box center [646, 520] width 123 height 70
click at [707, 511] on button "button" at bounding box center [646, 520] width 123 height 70
click at [637, 501] on button "button" at bounding box center [646, 520] width 123 height 70
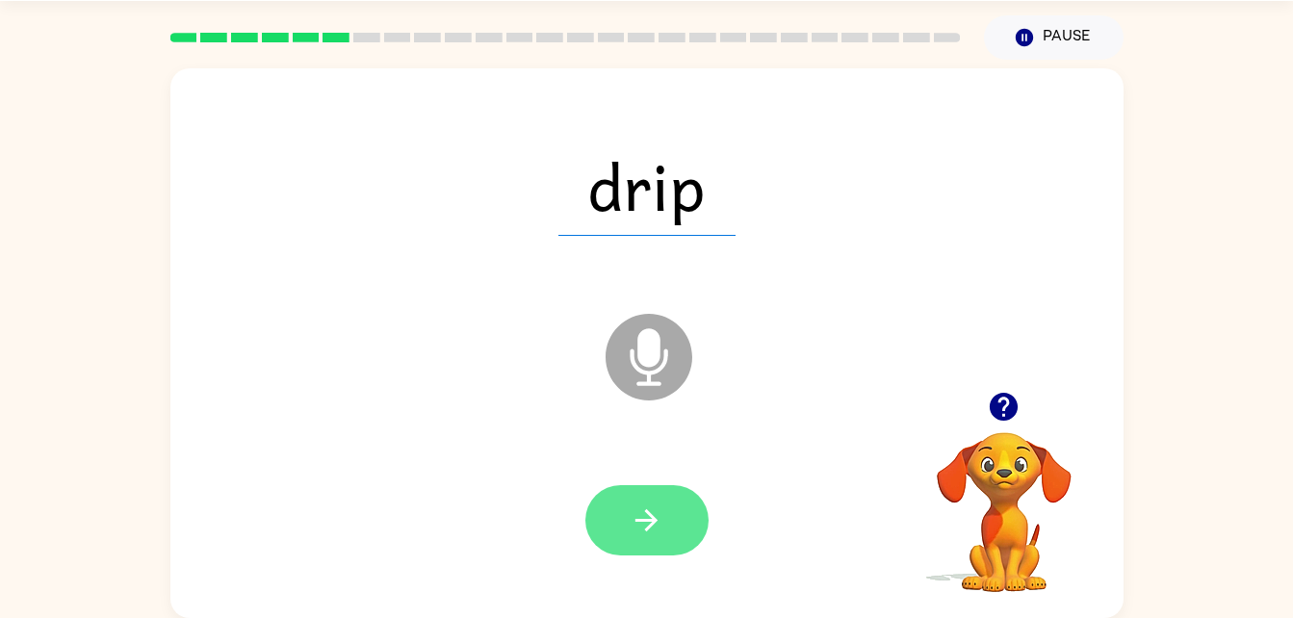
click at [661, 519] on icon "button" at bounding box center [647, 520] width 34 height 34
click at [666, 506] on button "button" at bounding box center [646, 520] width 123 height 70
click at [669, 533] on button "button" at bounding box center [646, 520] width 123 height 70
click at [645, 514] on icon "button" at bounding box center [647, 520] width 34 height 34
click at [648, 528] on icon "button" at bounding box center [646, 520] width 22 height 22
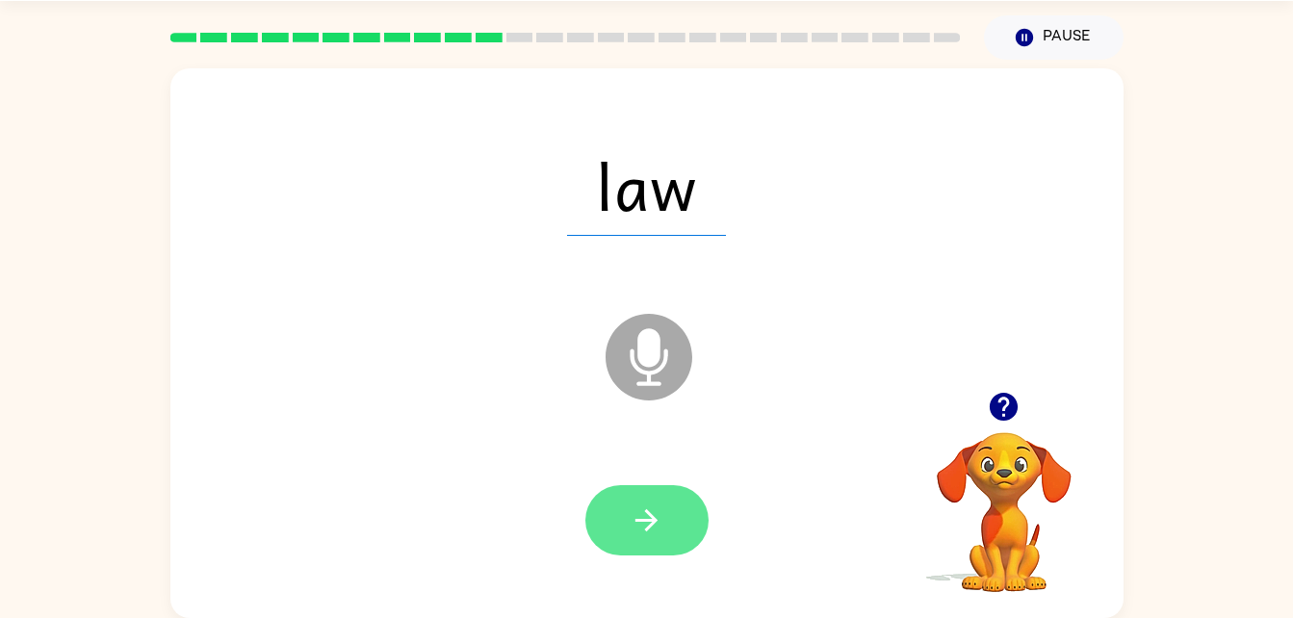
click at [662, 510] on icon "button" at bounding box center [647, 520] width 34 height 34
click at [671, 550] on button "button" at bounding box center [646, 520] width 123 height 70
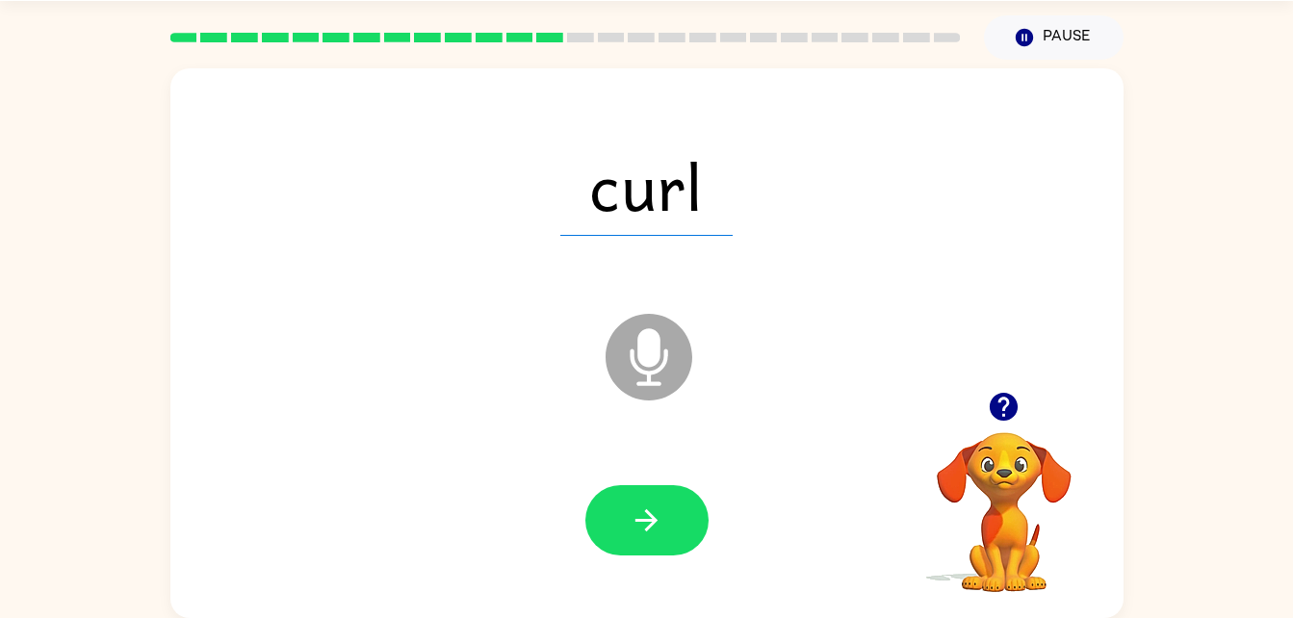
click at [636, 506] on icon "button" at bounding box center [647, 520] width 34 height 34
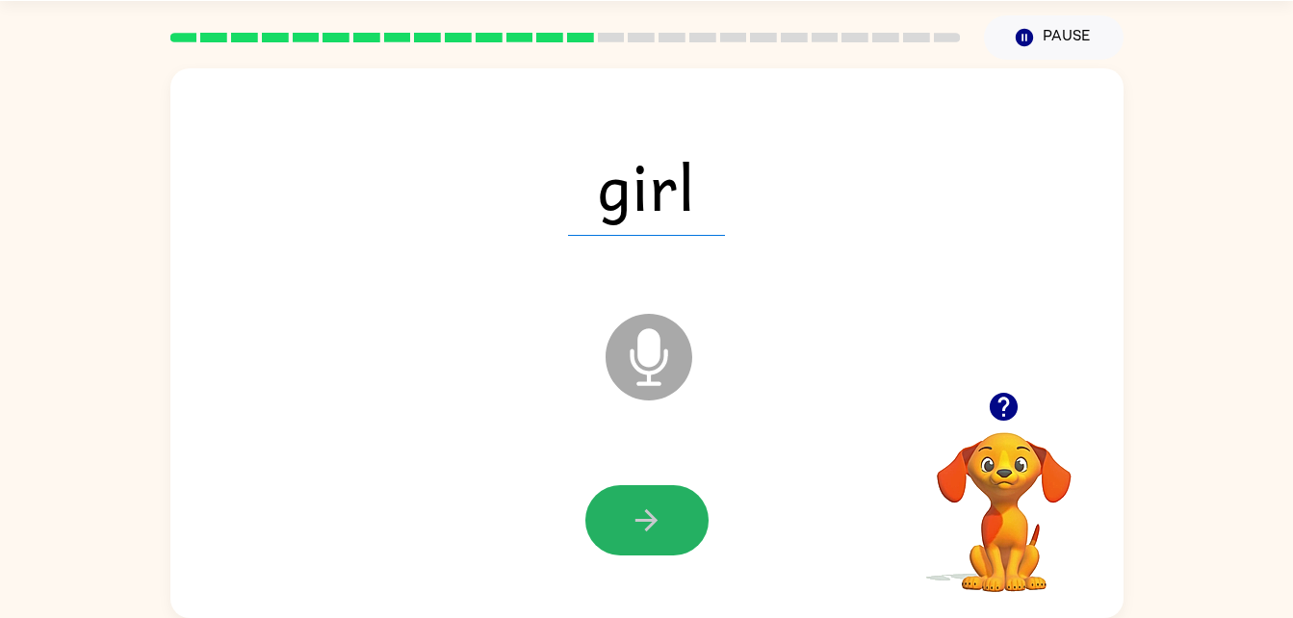
click at [636, 506] on icon "button" at bounding box center [647, 520] width 34 height 34
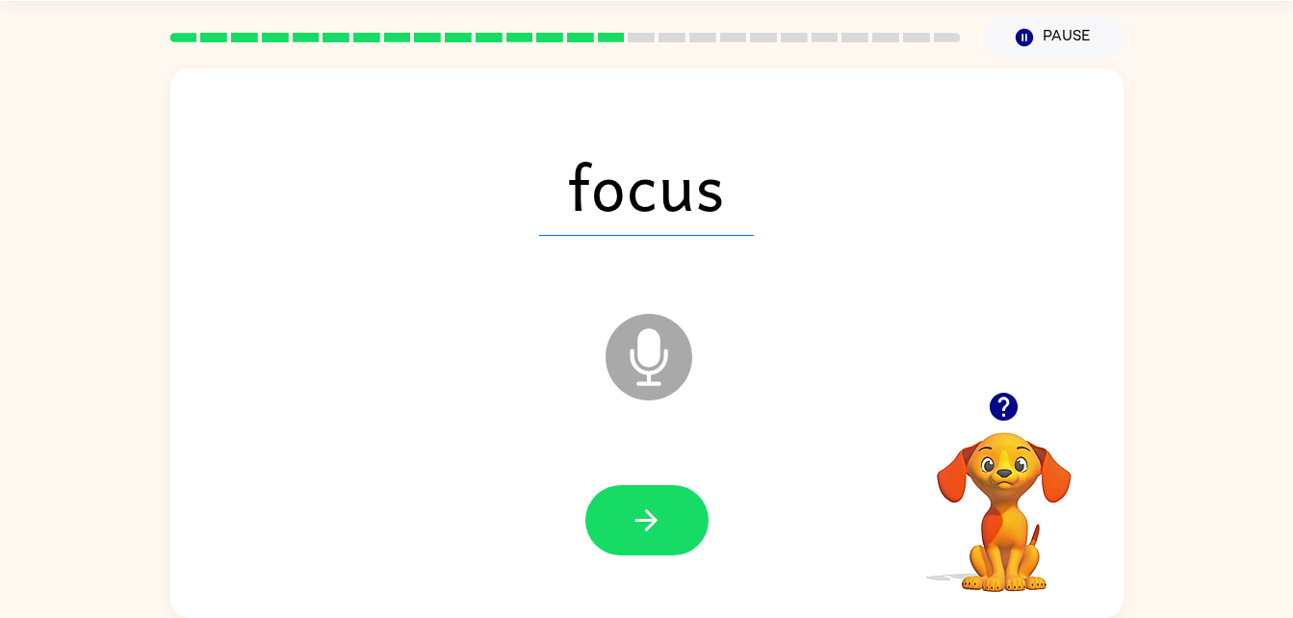
click at [636, 506] on icon "button" at bounding box center [647, 520] width 34 height 34
drag, startPoint x: 636, startPoint y: 506, endPoint x: 960, endPoint y: 260, distance: 406.6
click at [960, 260] on div "sunset" at bounding box center [647, 186] width 914 height 158
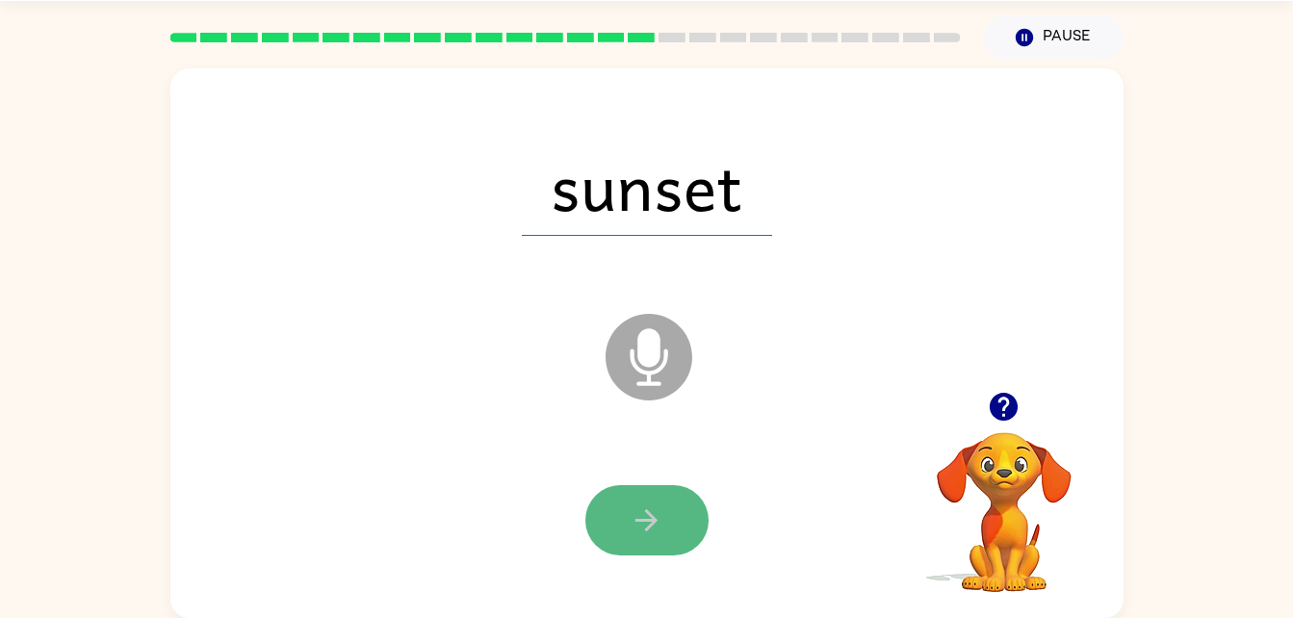
click at [659, 525] on icon "button" at bounding box center [647, 520] width 34 height 34
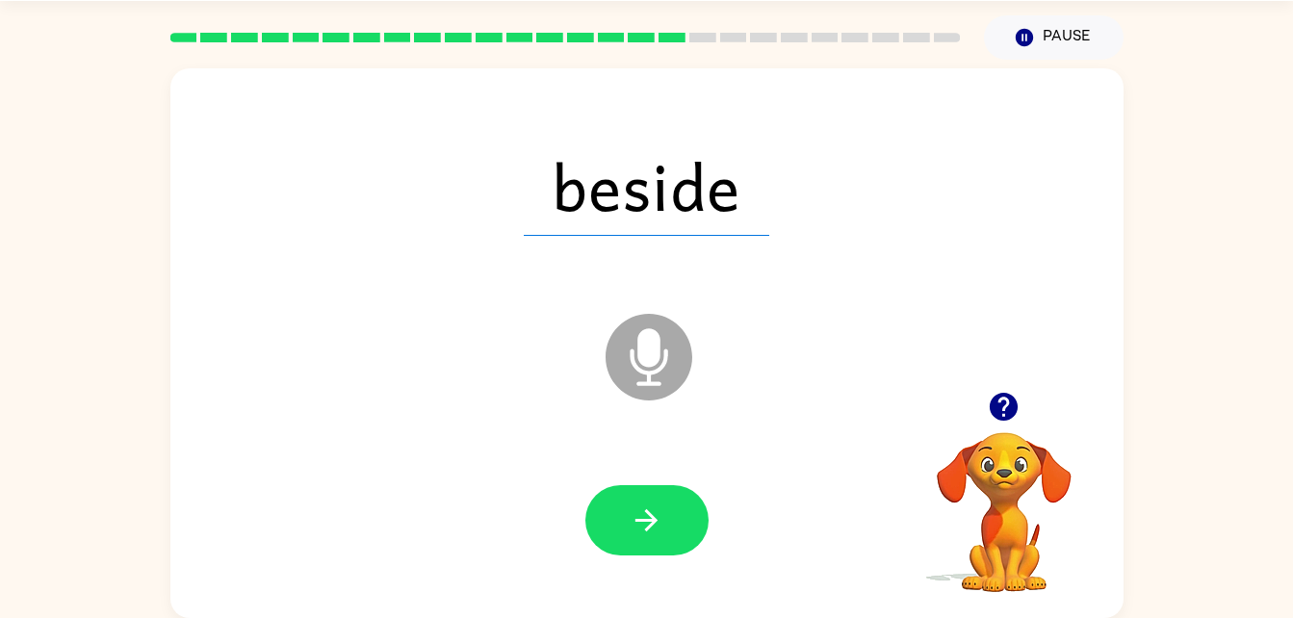
drag, startPoint x: 659, startPoint y: 525, endPoint x: 572, endPoint y: 525, distance: 87.6
click at [572, 525] on div at bounding box center [647, 521] width 914 height 158
click at [661, 505] on icon "button" at bounding box center [647, 520] width 34 height 34
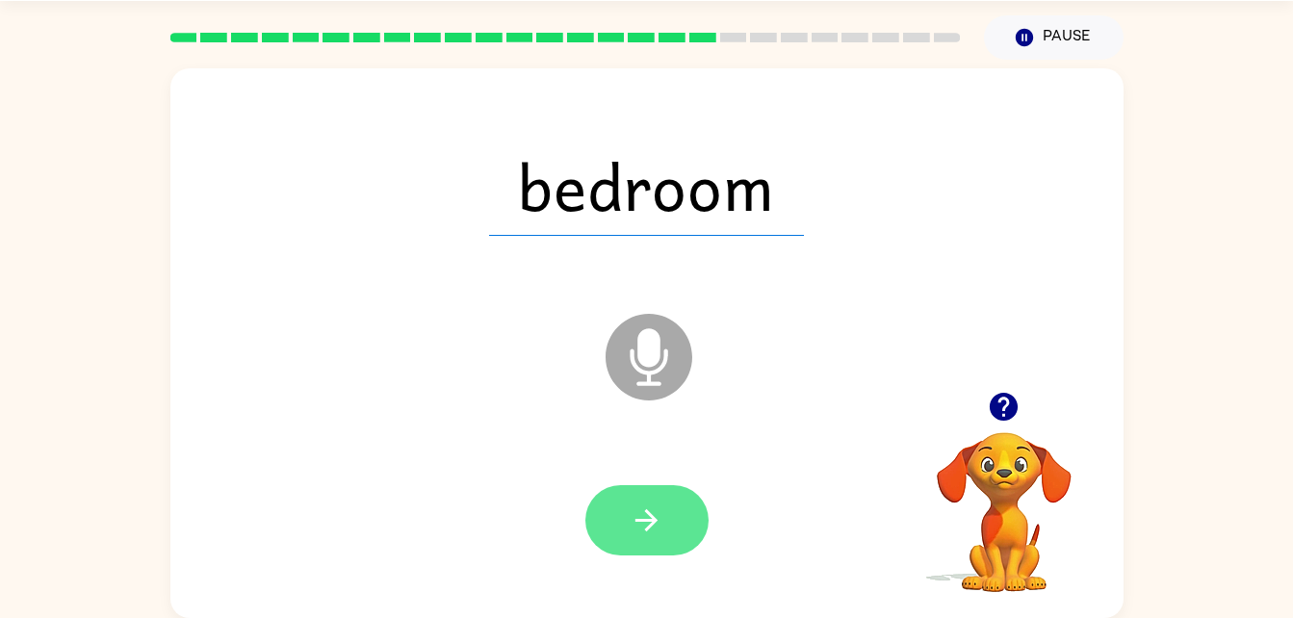
click at [631, 496] on button "button" at bounding box center [646, 520] width 123 height 70
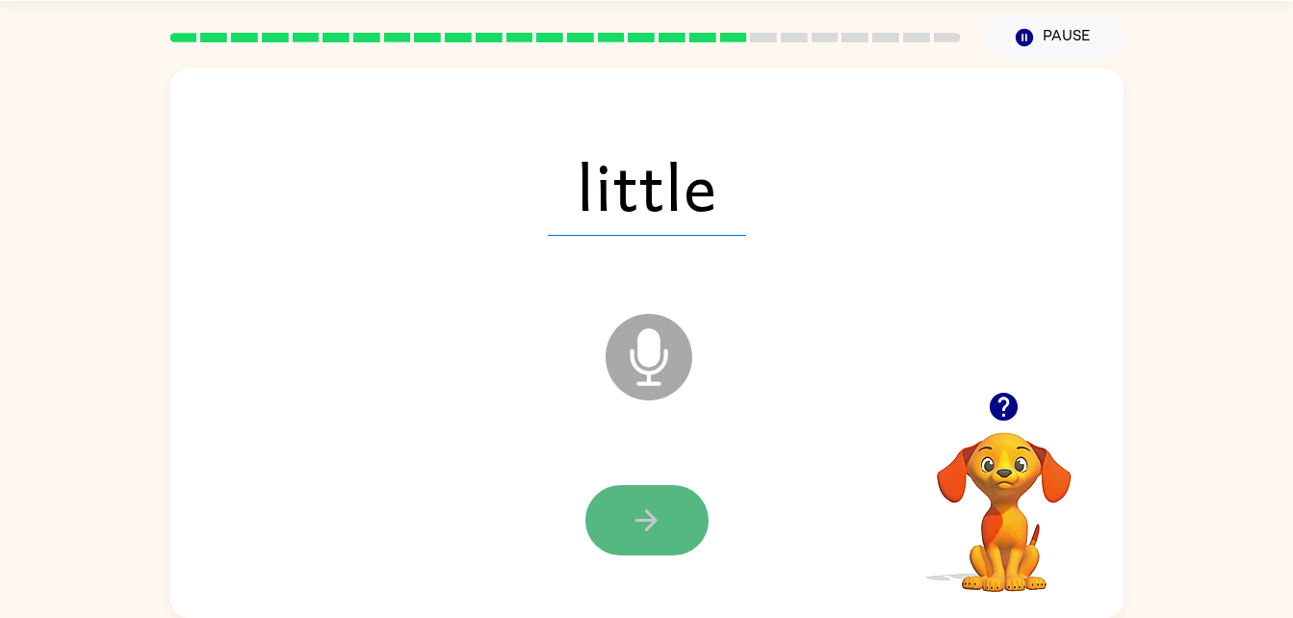
click at [650, 504] on icon "button" at bounding box center [647, 520] width 34 height 34
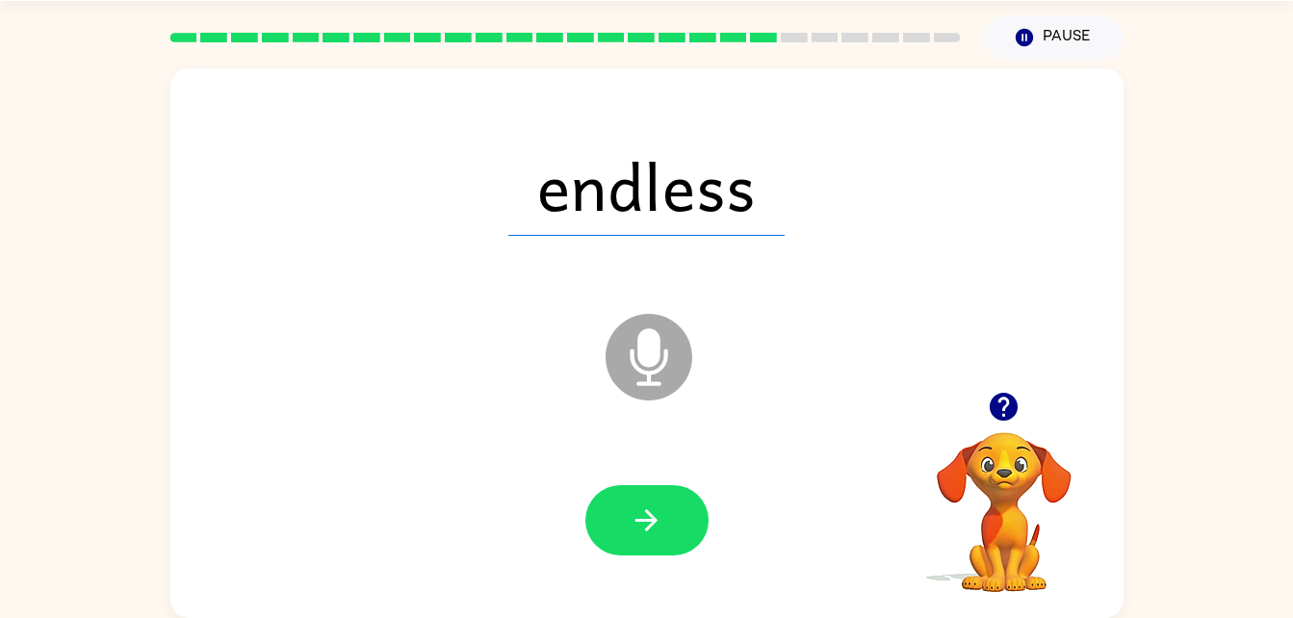
drag, startPoint x: 650, startPoint y: 504, endPoint x: 573, endPoint y: 503, distance: 77.0
click at [573, 503] on div at bounding box center [647, 521] width 914 height 158
click at [615, 519] on button "button" at bounding box center [646, 520] width 123 height 70
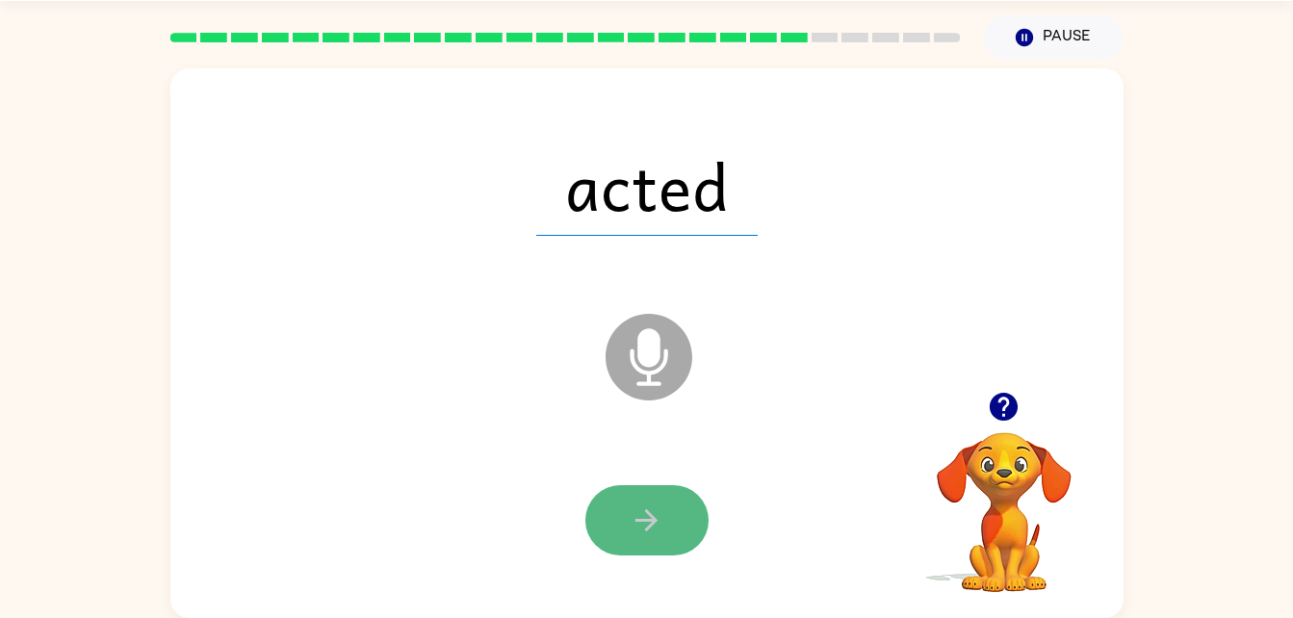
click at [616, 523] on button "button" at bounding box center [646, 520] width 123 height 70
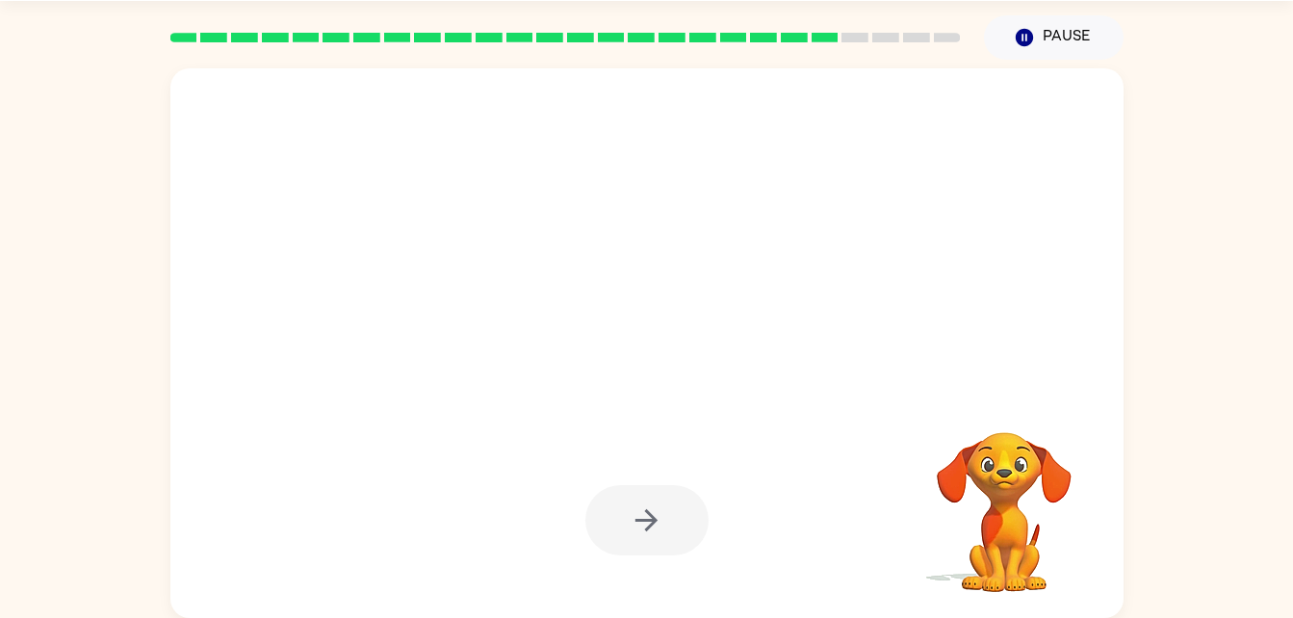
click at [995, 468] on video "Your browser must support playing .mp4 files to use Literably. Please try using…" at bounding box center [1004, 498] width 193 height 193
drag, startPoint x: 995, startPoint y: 468, endPoint x: 907, endPoint y: 497, distance: 93.1
click at [908, 497] on video "Your browser must support playing .mp4 files to use Literably. Please try using…" at bounding box center [1004, 498] width 193 height 193
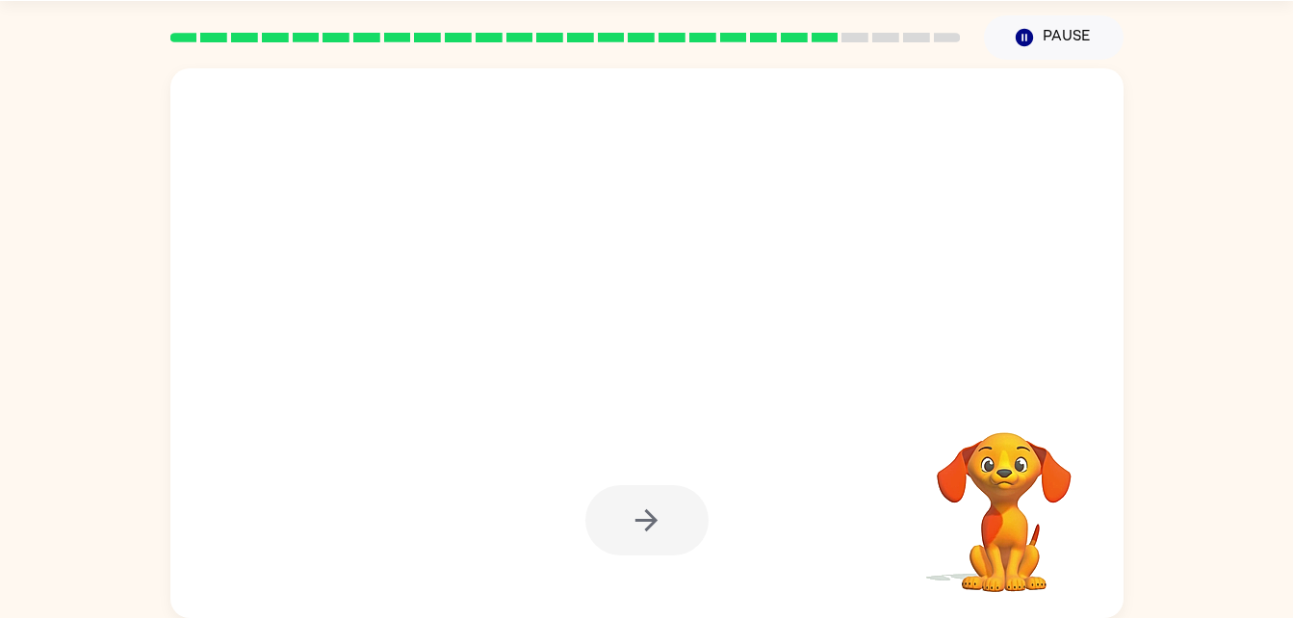
click at [648, 538] on div at bounding box center [646, 520] width 123 height 70
click at [1053, 56] on button "Pause Pause" at bounding box center [1054, 37] width 140 height 44
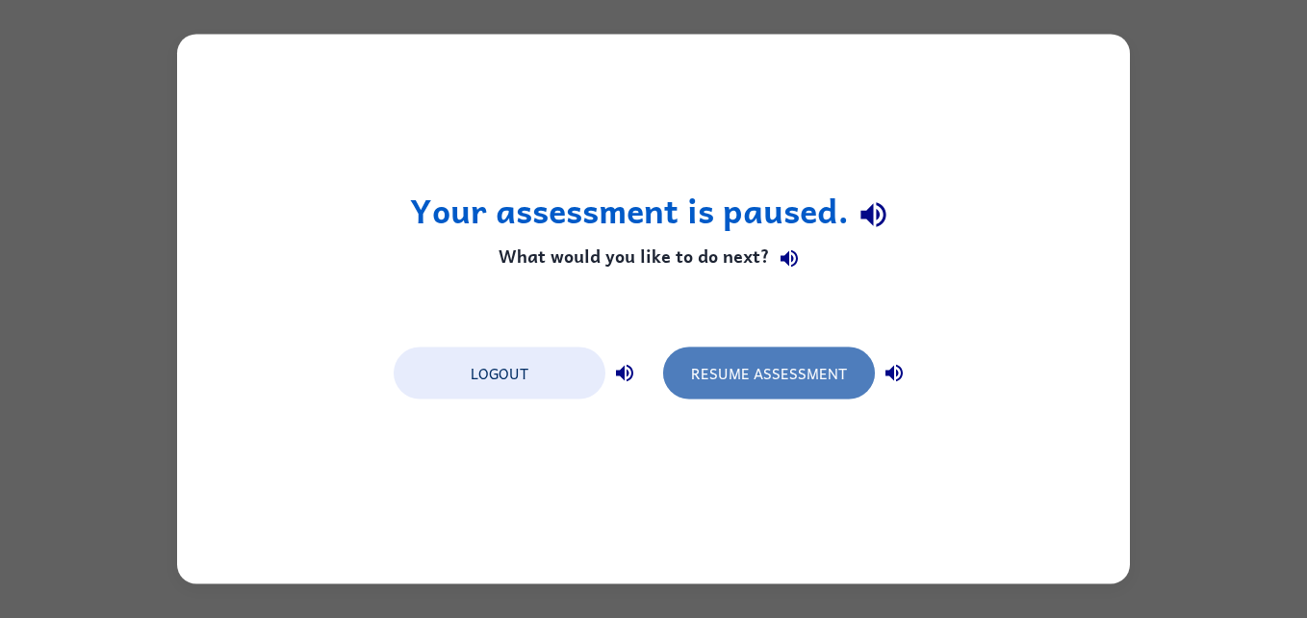
click at [823, 371] on button "Resume Assessment" at bounding box center [769, 373] width 212 height 52
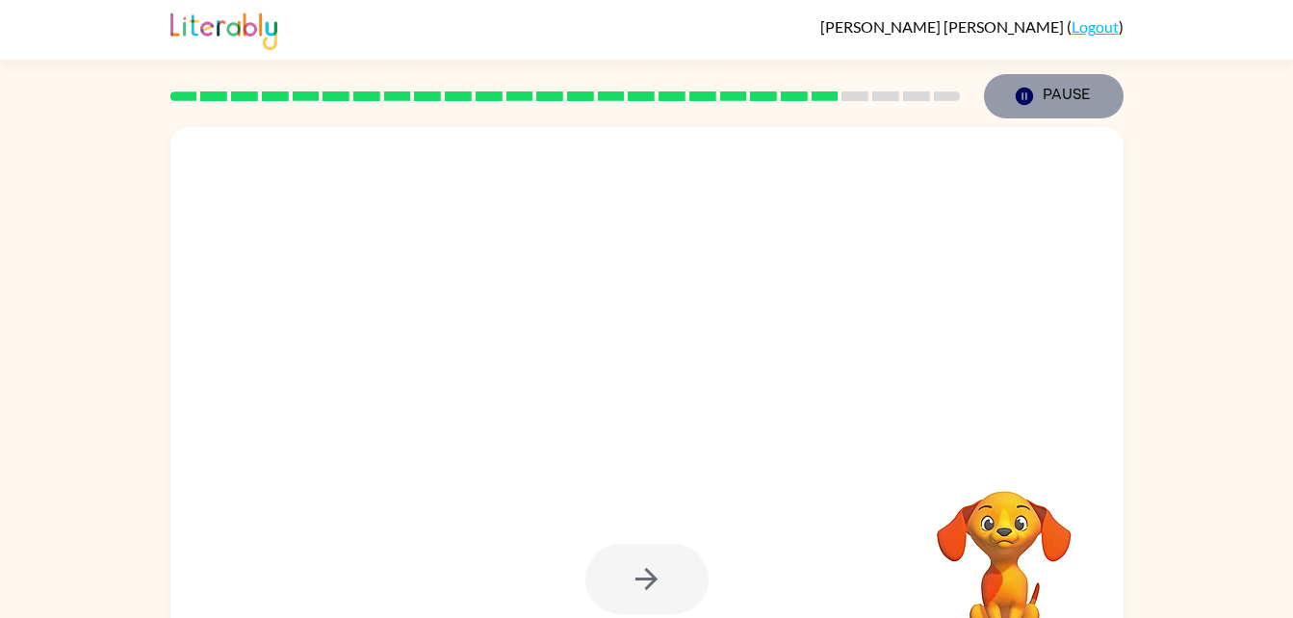
click at [1047, 81] on button "Pause Pause" at bounding box center [1054, 96] width 140 height 44
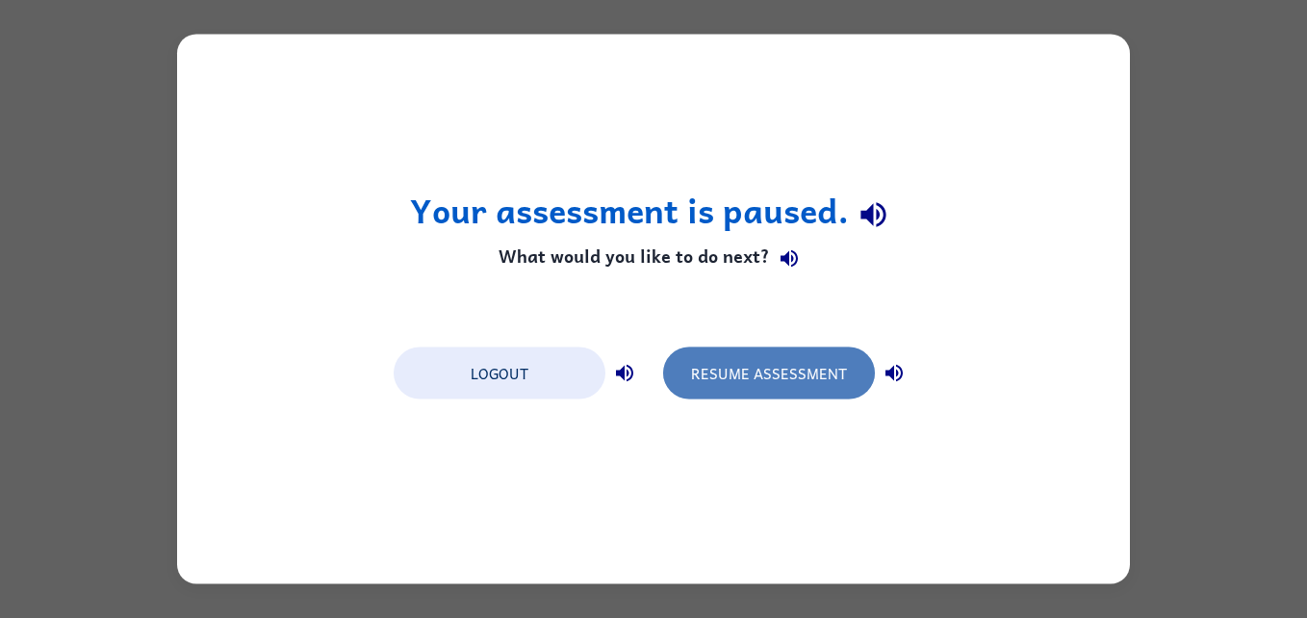
click at [787, 381] on button "Resume Assessment" at bounding box center [769, 373] width 212 height 52
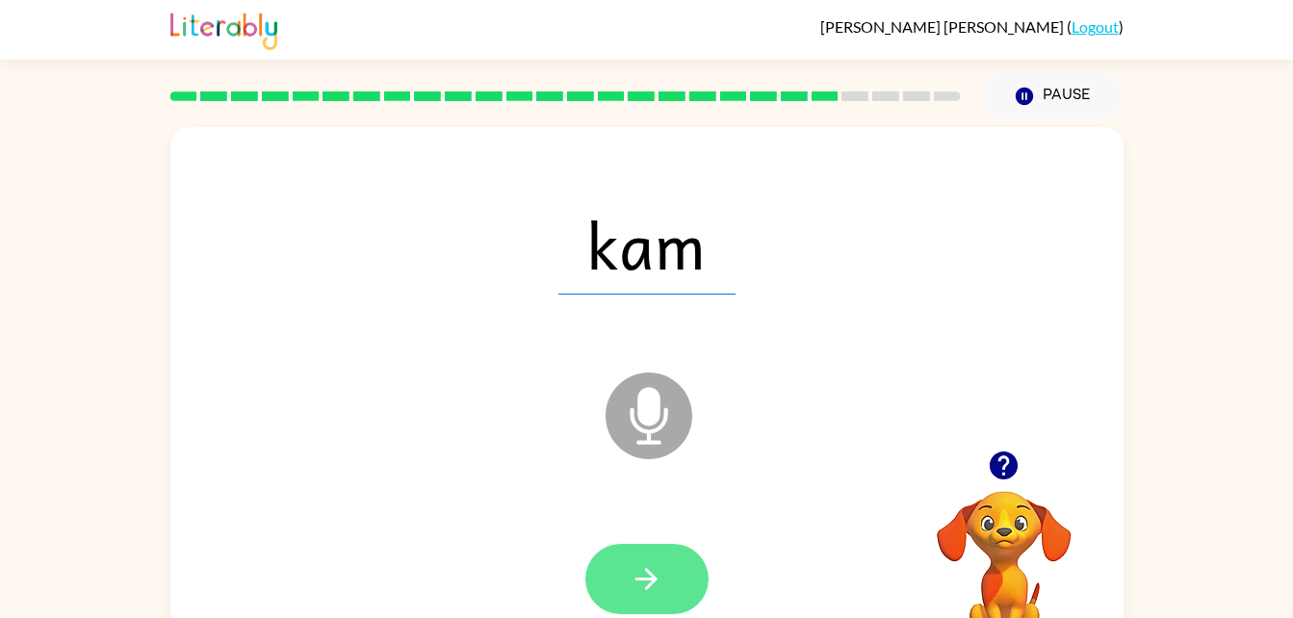
click at [629, 553] on button "button" at bounding box center [646, 579] width 123 height 70
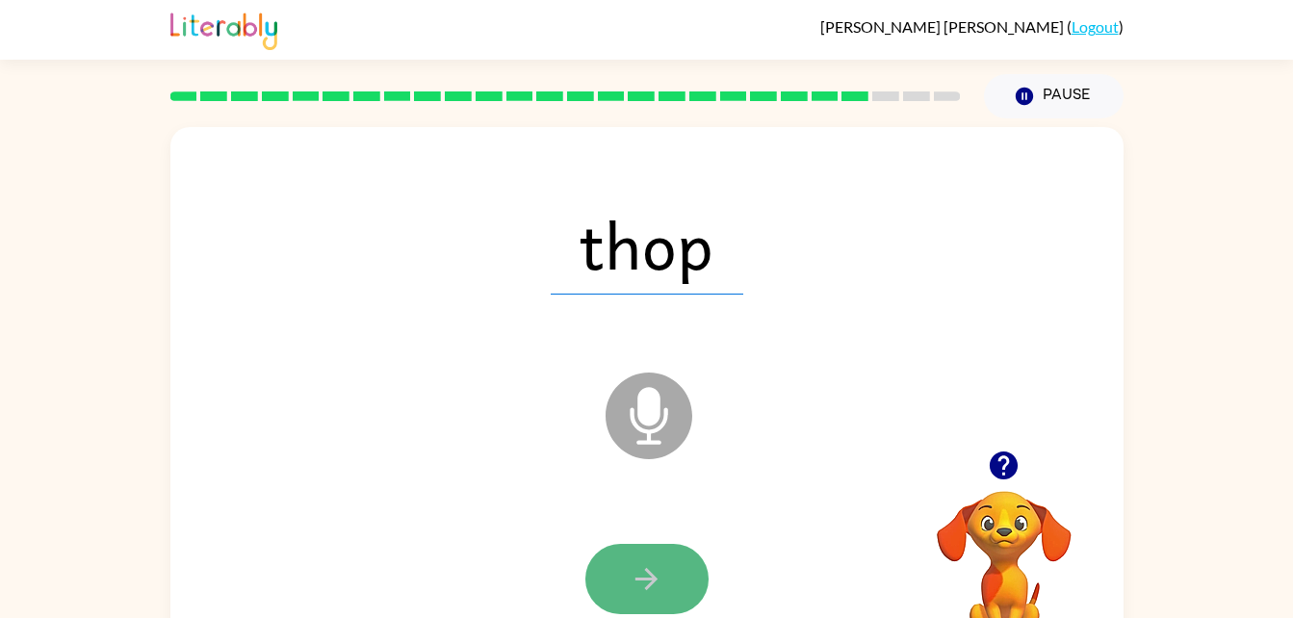
click at [638, 576] on icon "button" at bounding box center [647, 579] width 34 height 34
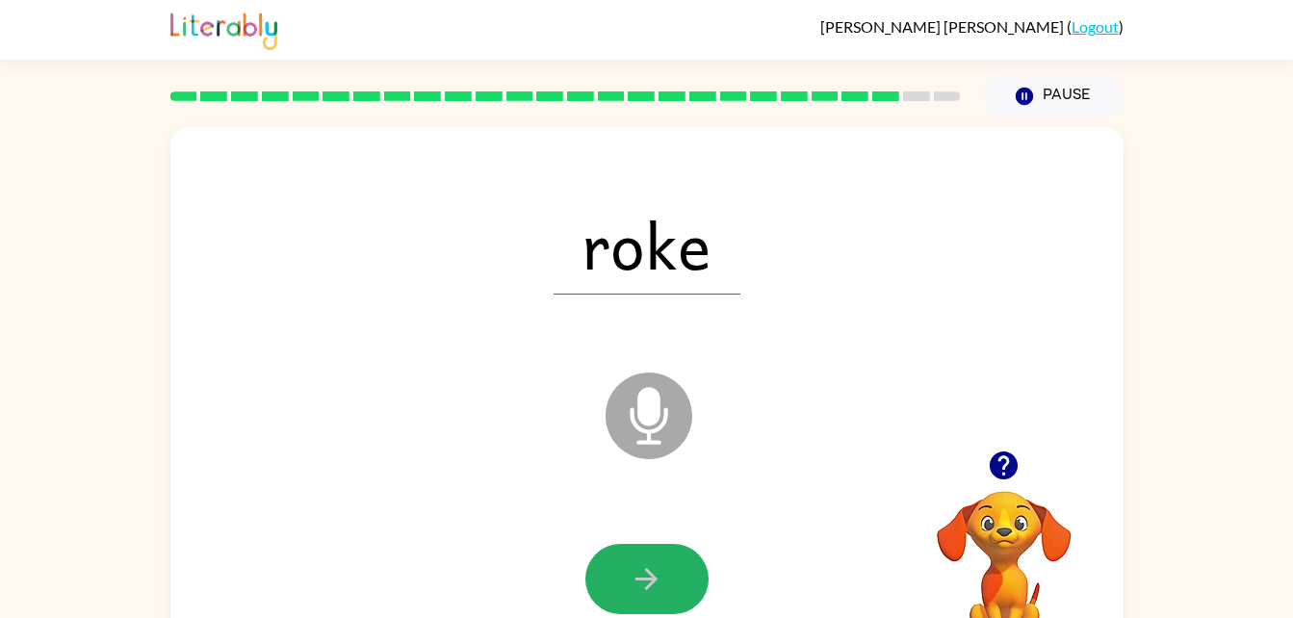
click at [638, 576] on icon "button" at bounding box center [647, 579] width 34 height 34
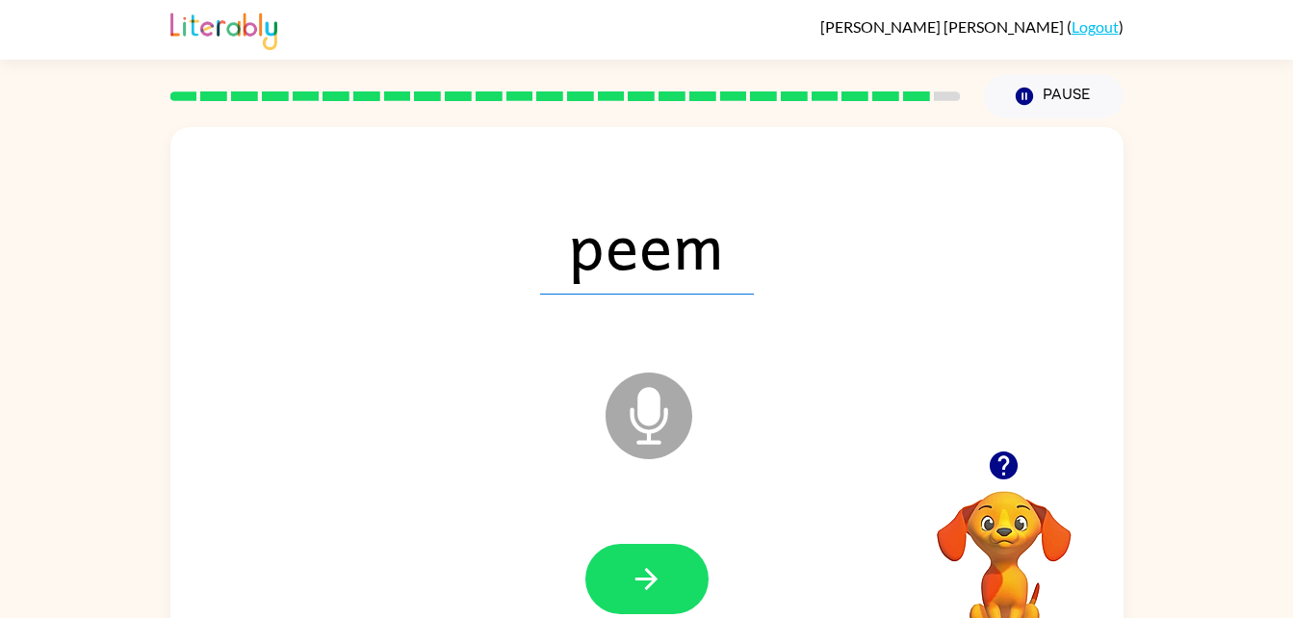
click at [290, 502] on div at bounding box center [647, 580] width 914 height 158
click at [622, 579] on button "button" at bounding box center [646, 579] width 123 height 70
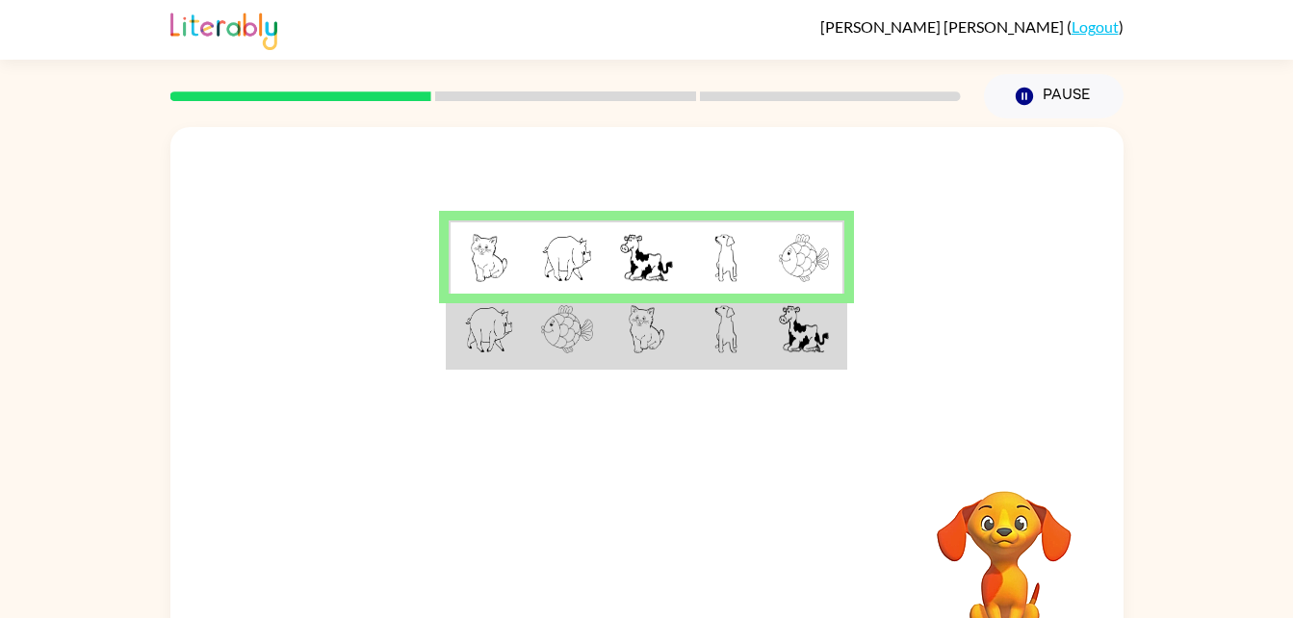
click at [801, 351] on img at bounding box center [804, 329] width 50 height 48
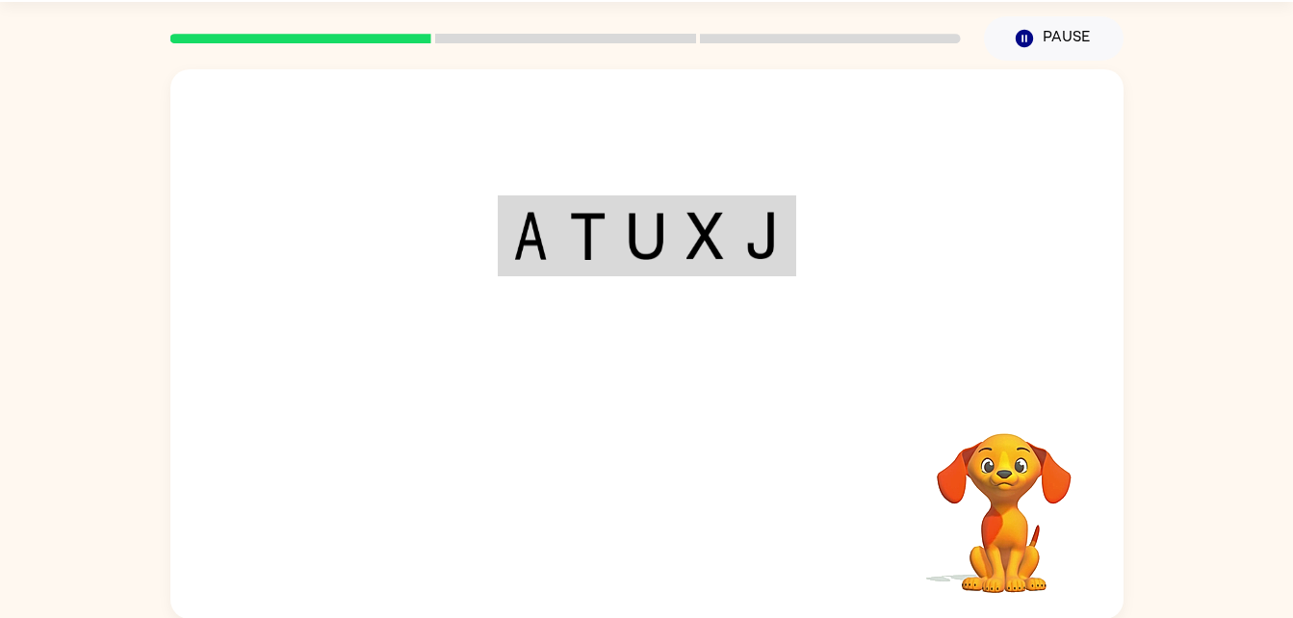
scroll to position [59, 0]
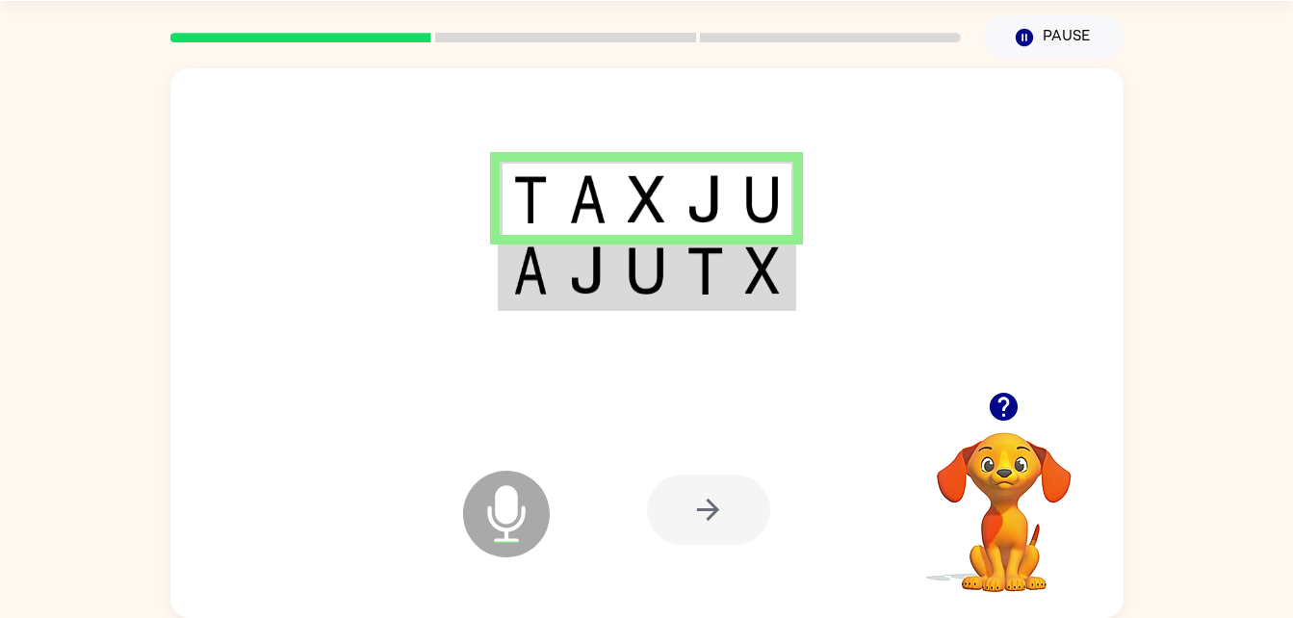
click at [720, 491] on div at bounding box center [708, 510] width 123 height 70
click at [741, 495] on div at bounding box center [708, 510] width 123 height 70
click at [762, 534] on div at bounding box center [708, 510] width 123 height 70
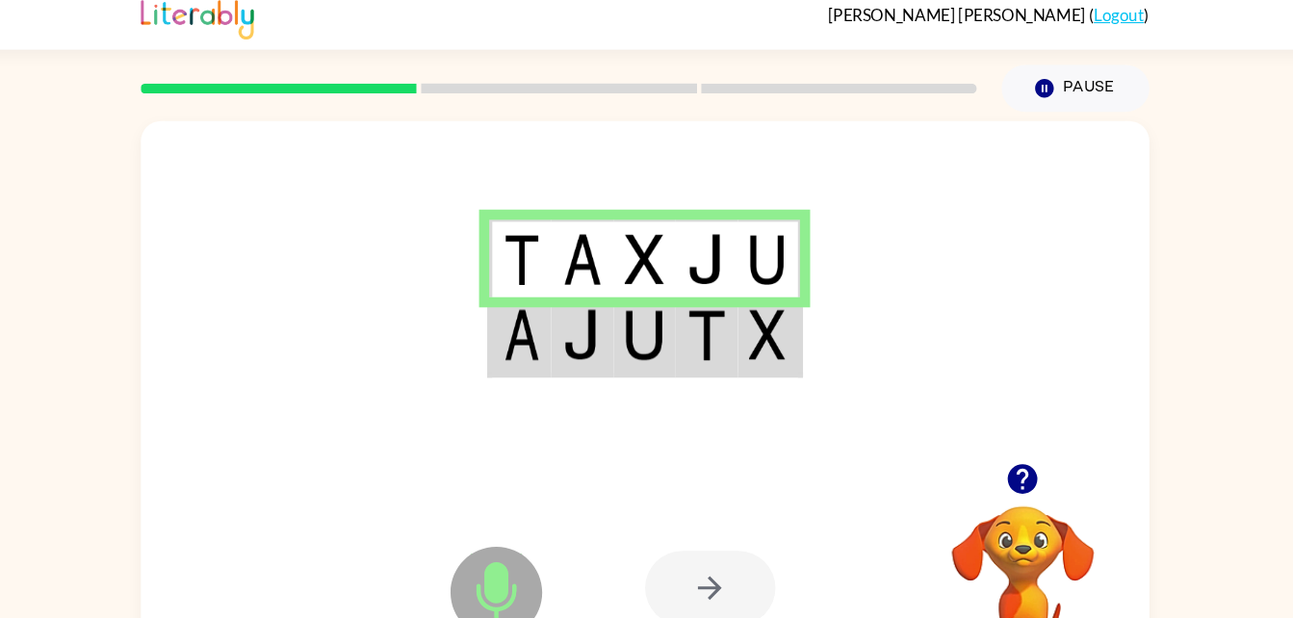
scroll to position [10, 0]
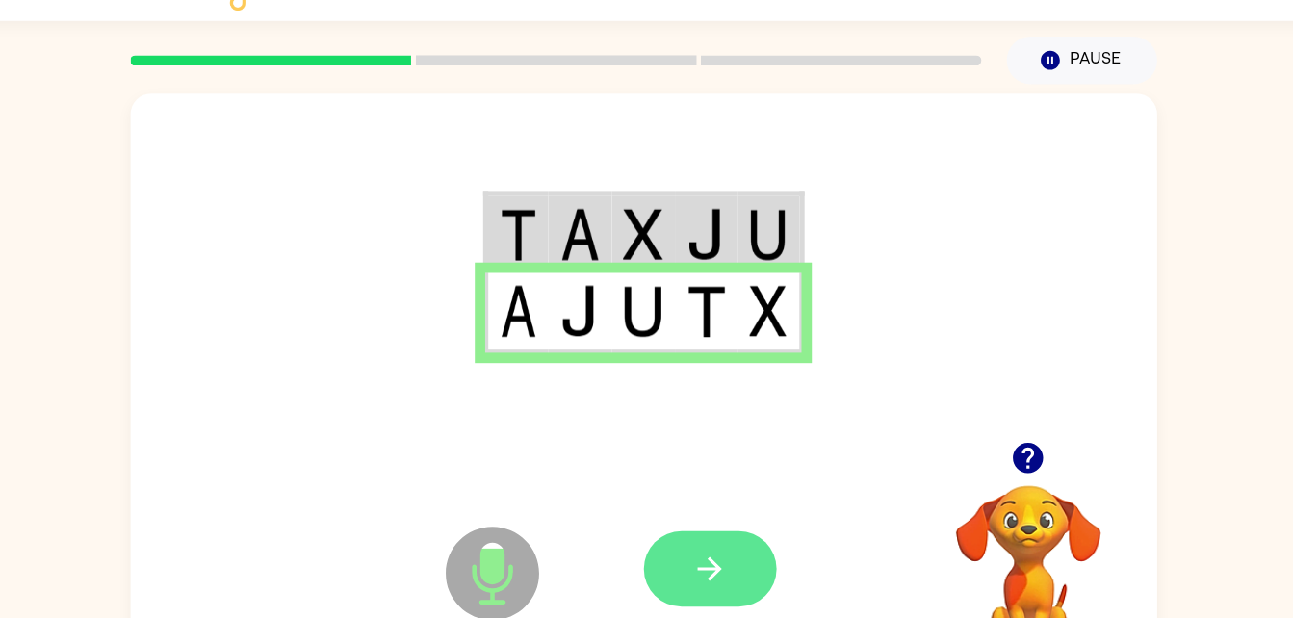
click at [710, 537] on button "button" at bounding box center [708, 559] width 123 height 70
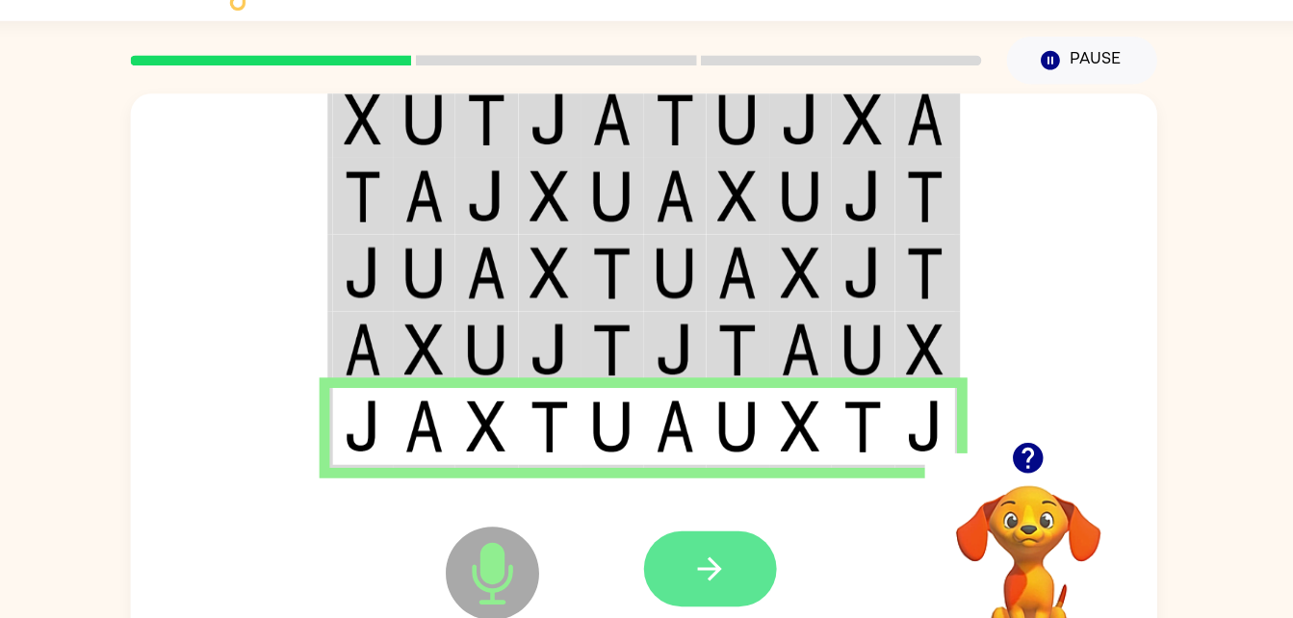
click at [731, 560] on button "button" at bounding box center [708, 559] width 123 height 70
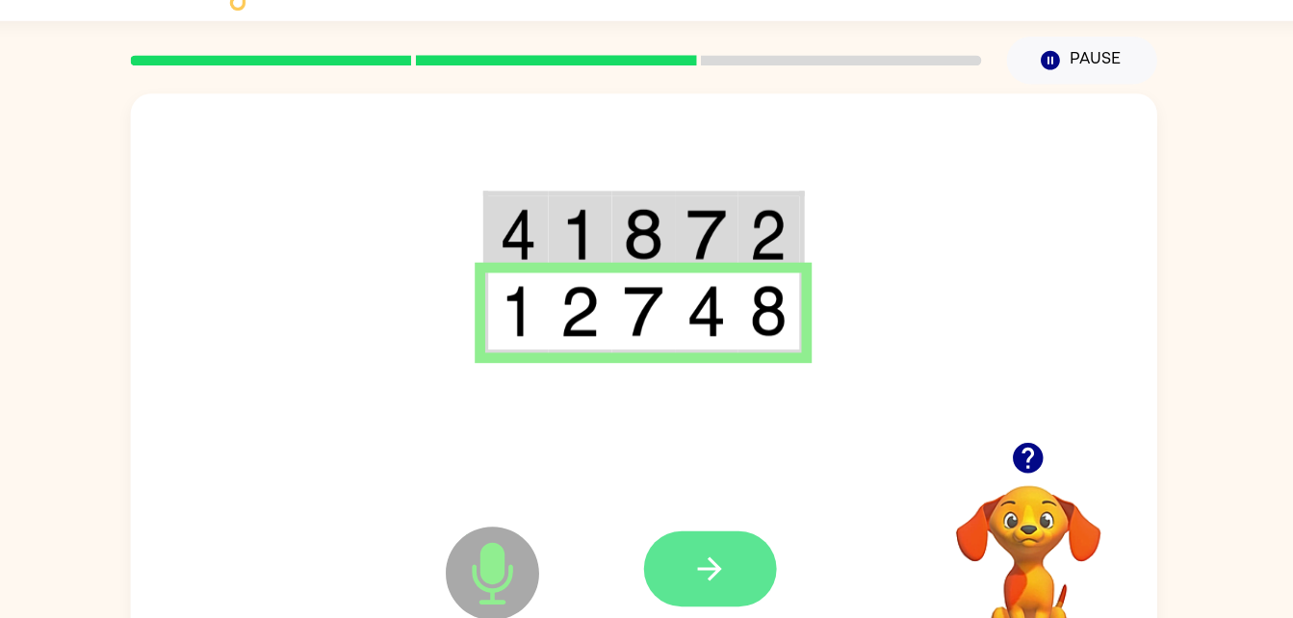
click at [687, 554] on button "button" at bounding box center [708, 559] width 123 height 70
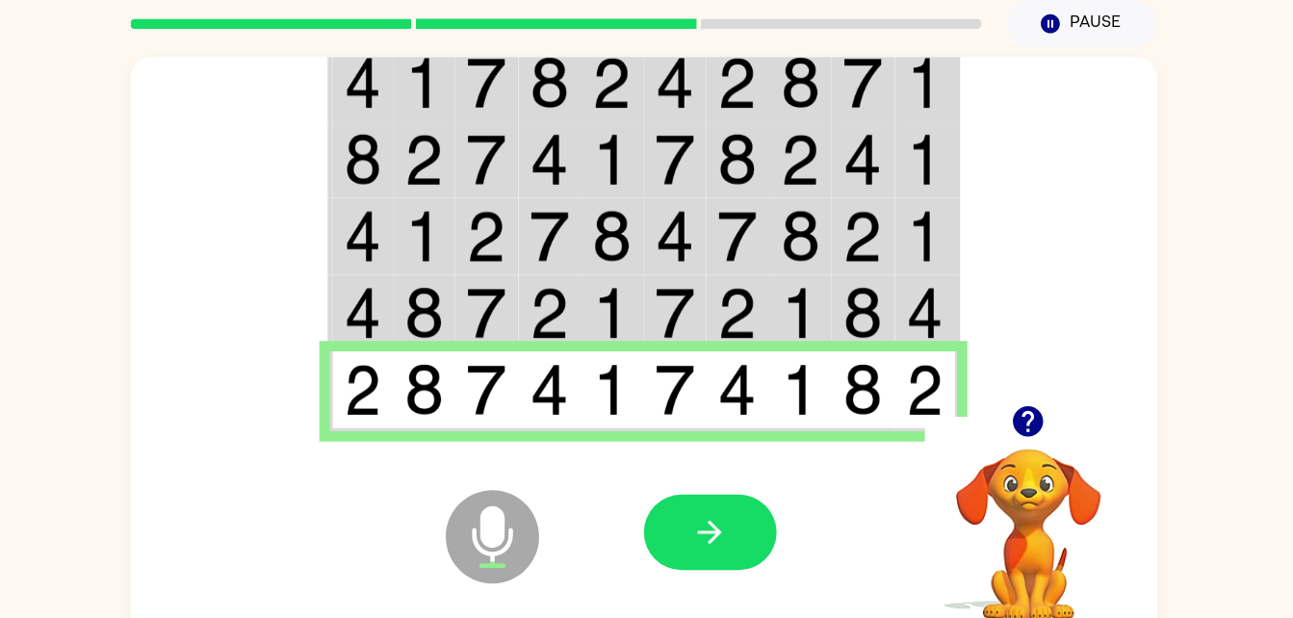
scroll to position [59, 0]
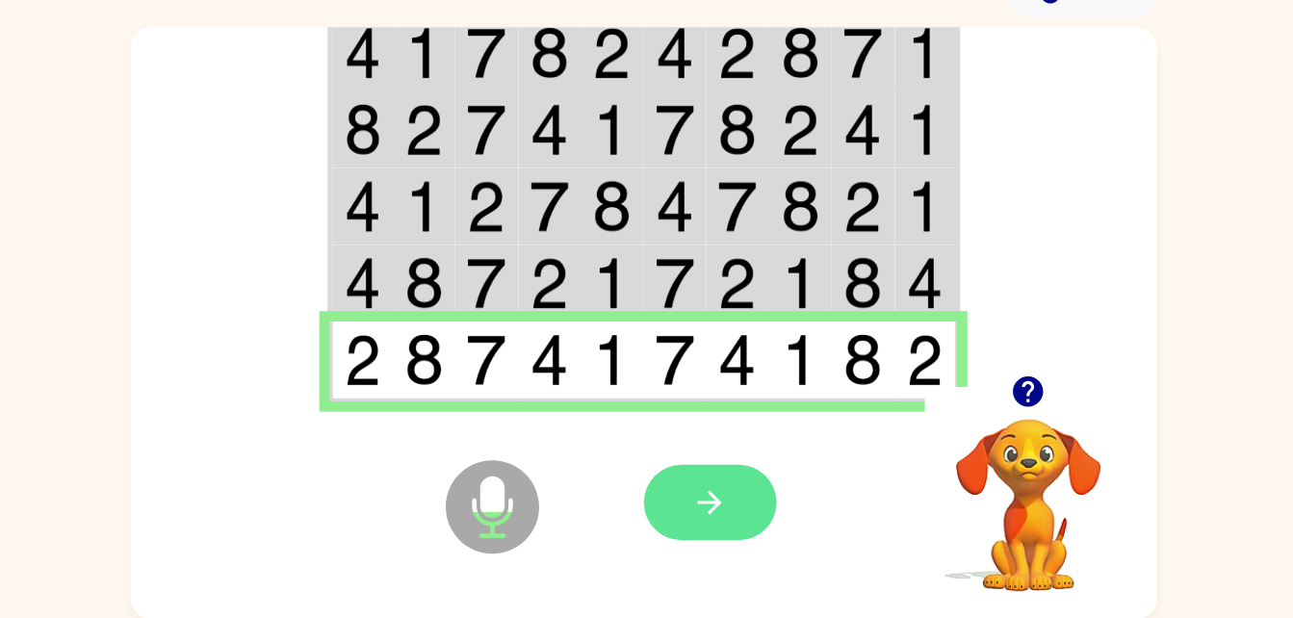
click at [729, 497] on button "button" at bounding box center [708, 510] width 123 height 70
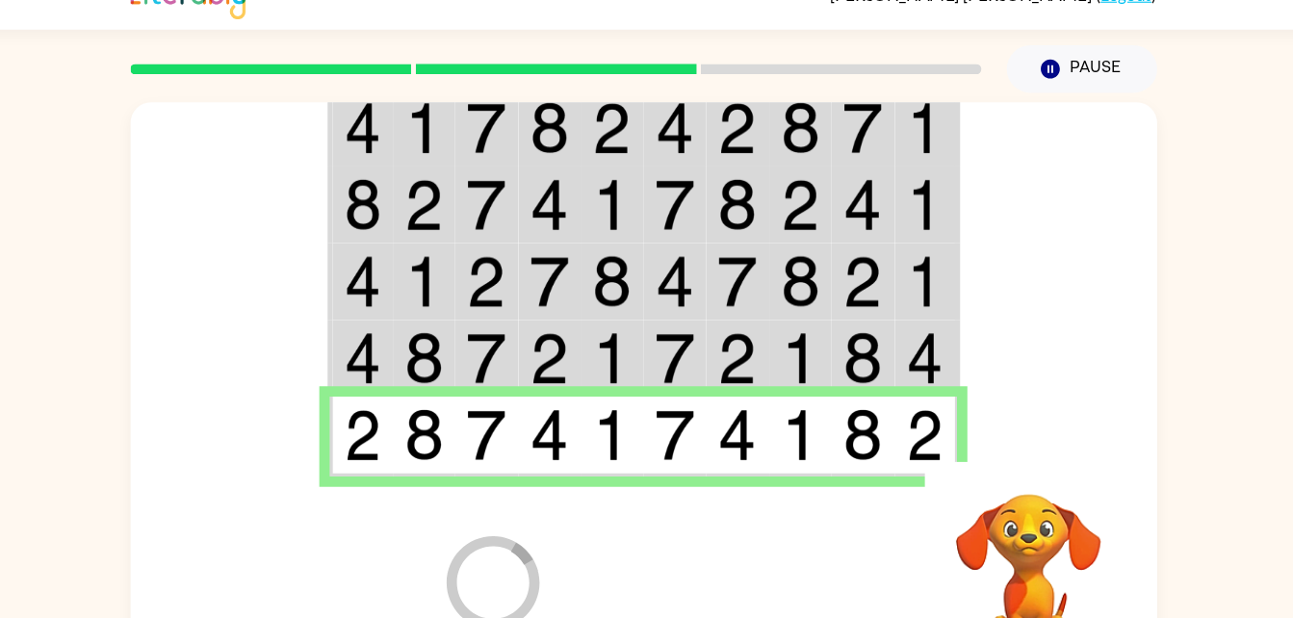
scroll to position [0, 0]
